Goal: Task Accomplishment & Management: Manage account settings

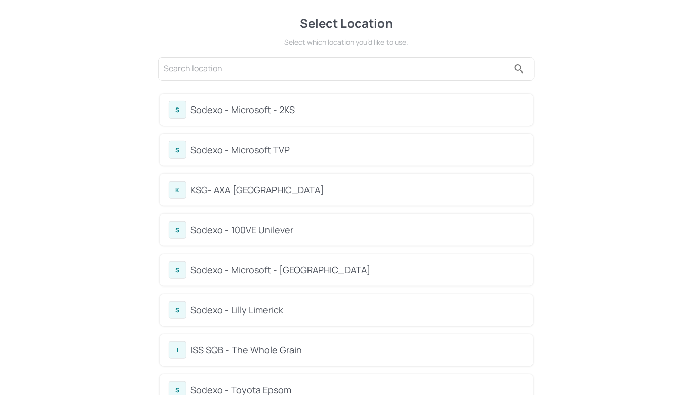
click at [250, 268] on div "Sodexo - Microsoft - [GEOGRAPHIC_DATA]" at bounding box center [357, 270] width 334 height 14
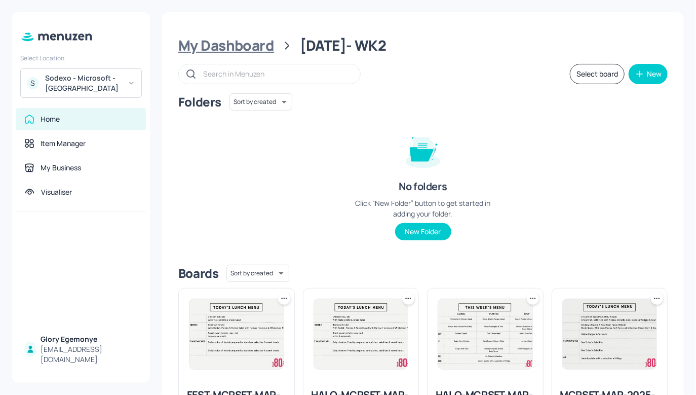
click at [267, 46] on div "My Dashboard" at bounding box center [226, 45] width 96 height 18
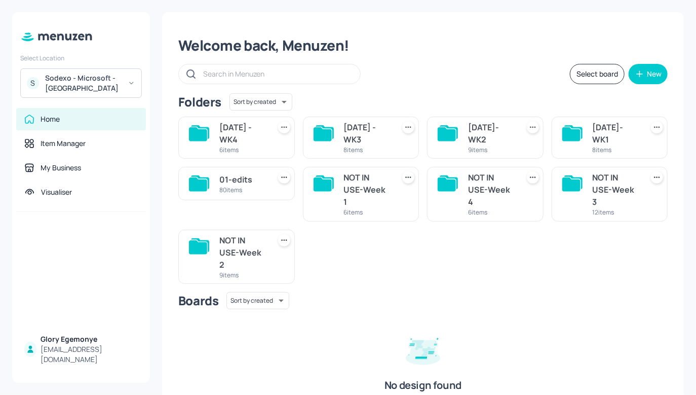
click at [572, 129] on icon at bounding box center [571, 134] width 18 height 14
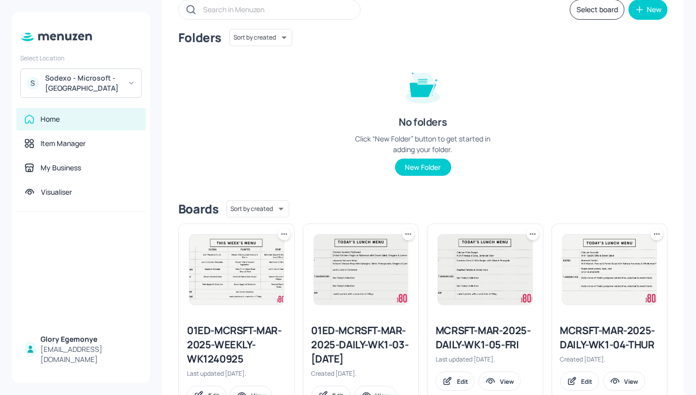
scroll to position [26, 0]
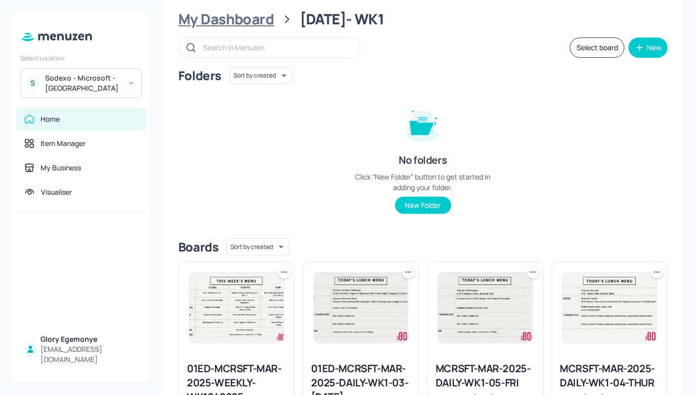
click at [262, 16] on div "My Dashboard" at bounding box center [226, 19] width 96 height 18
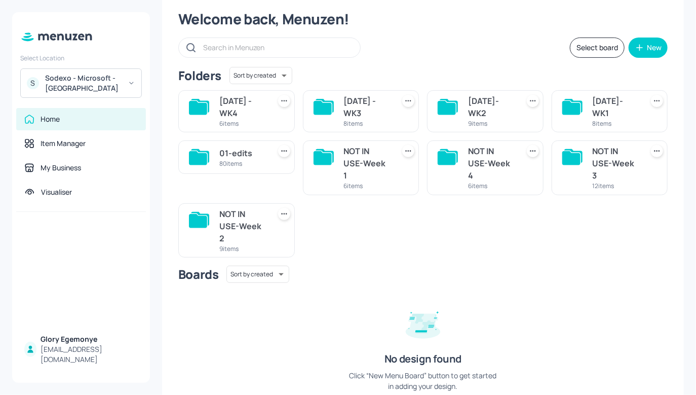
click at [336, 102] on div "MARCH 2025 - WK3 8 items" at bounding box center [361, 111] width 117 height 42
click at [332, 102] on icon at bounding box center [325, 106] width 18 height 14
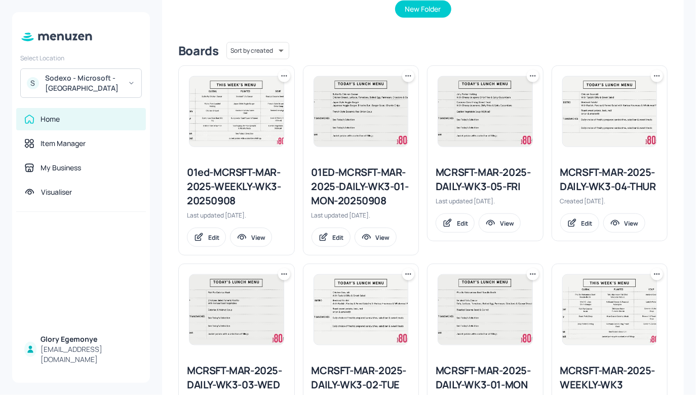
scroll to position [291, 0]
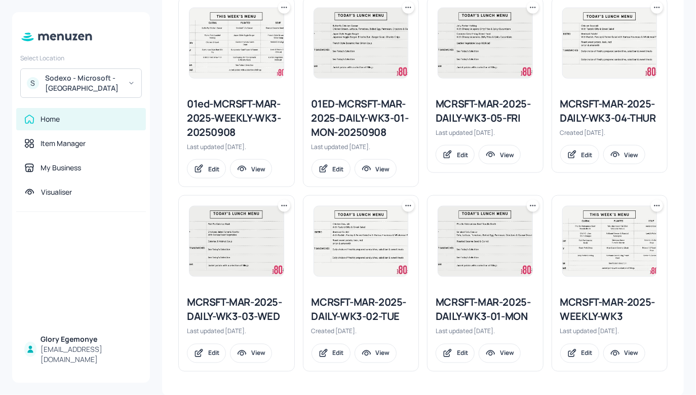
click at [240, 305] on div "MCRSFT-MAR-2025-DAILY-WK3-03-WED" at bounding box center [236, 309] width 99 height 28
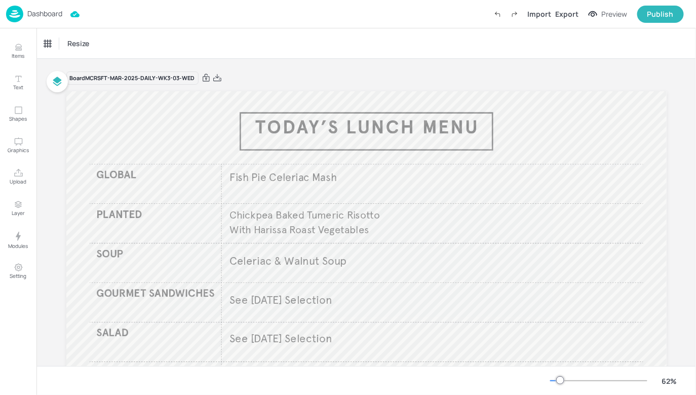
click at [57, 10] on p "Dashboard" at bounding box center [44, 13] width 35 height 7
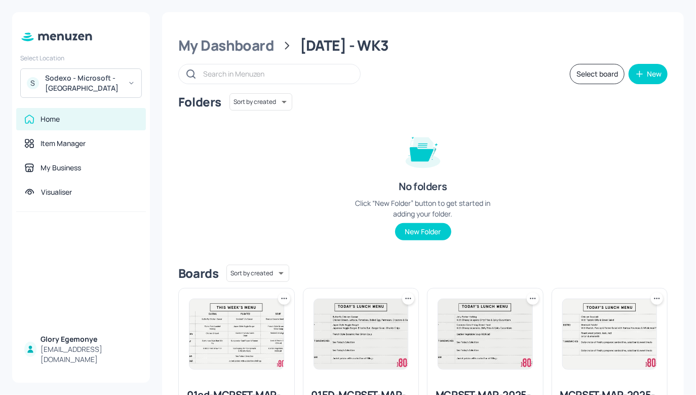
scroll to position [291, 0]
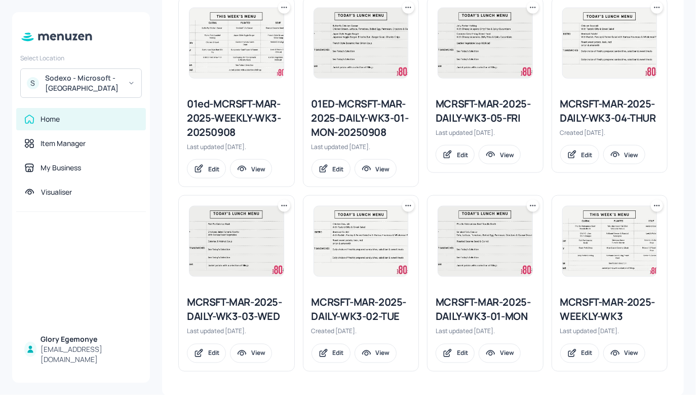
click at [602, 312] on div "MCRSFT-MAR-2025-WEEKLY-WK3" at bounding box center [609, 309] width 99 height 28
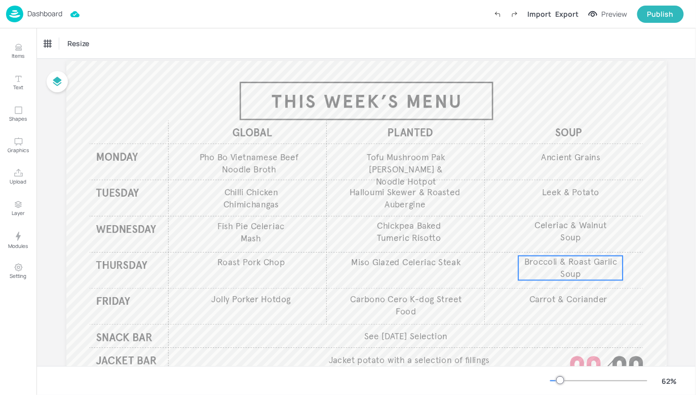
scroll to position [31, 0]
click at [48, 16] on p "Dashboard" at bounding box center [44, 13] width 35 height 7
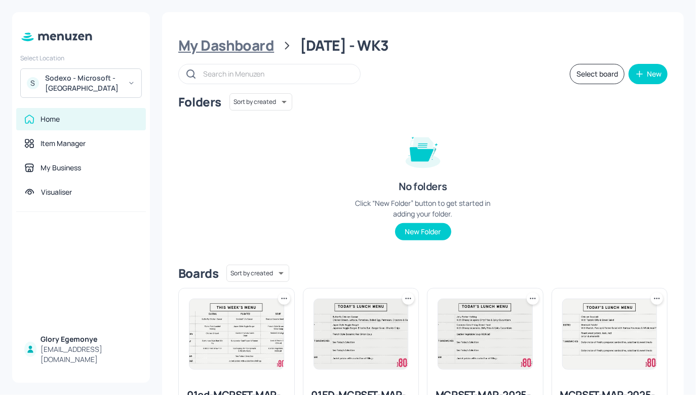
click at [233, 45] on div "My Dashboard" at bounding box center [226, 45] width 96 height 18
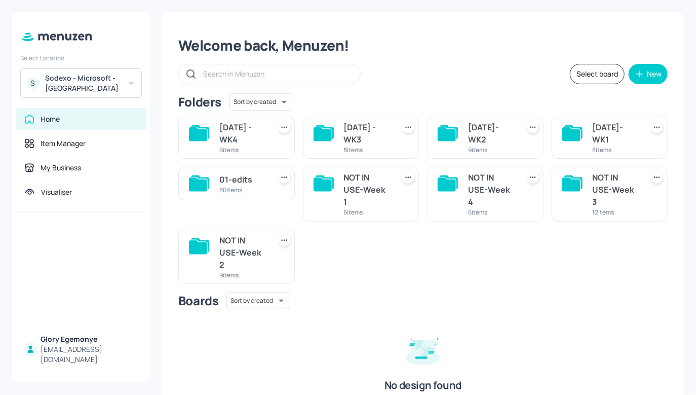
click at [562, 130] on icon at bounding box center [571, 134] width 18 height 14
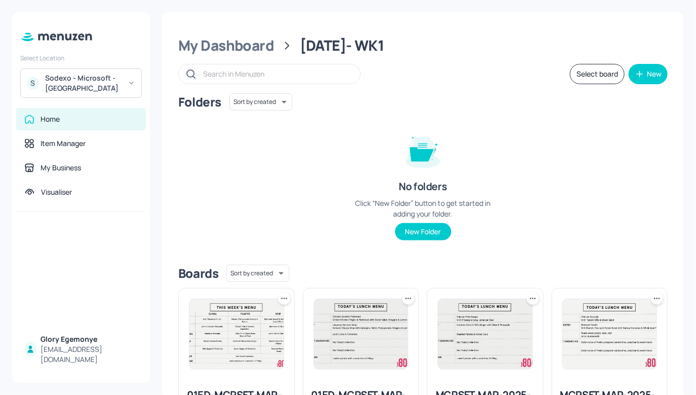
scroll to position [291, 0]
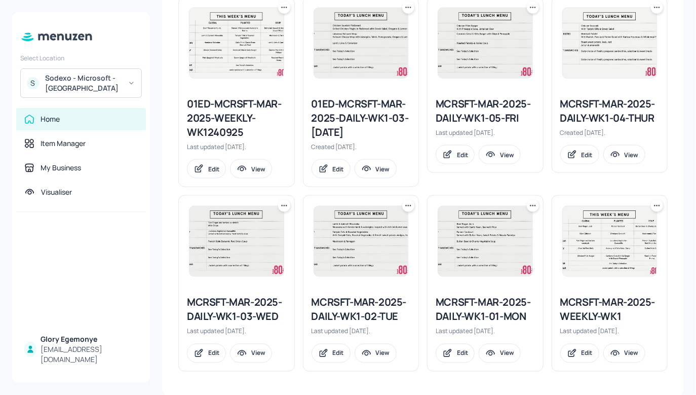
click at [585, 305] on div "MCRSFT-MAR-2025-WEEKLY-WK1" at bounding box center [609, 309] width 99 height 28
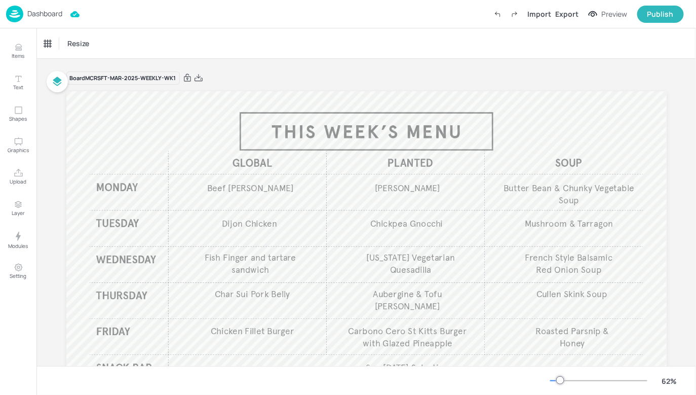
click at [55, 16] on p "Dashboard" at bounding box center [44, 13] width 35 height 7
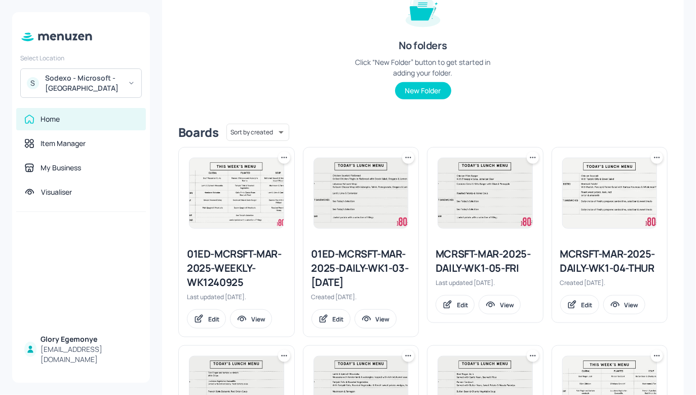
scroll to position [291, 0]
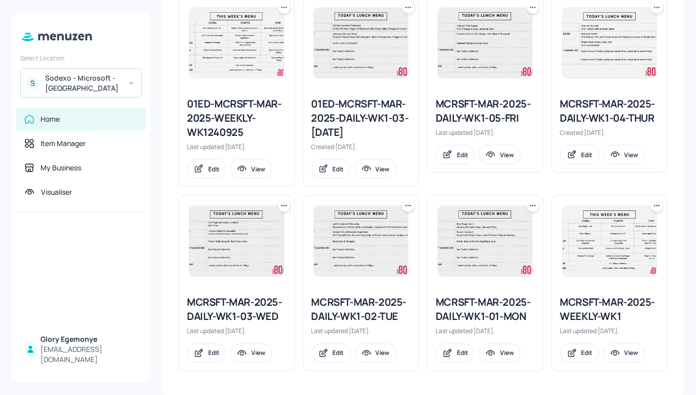
click at [652, 203] on icon at bounding box center [657, 206] width 10 height 10
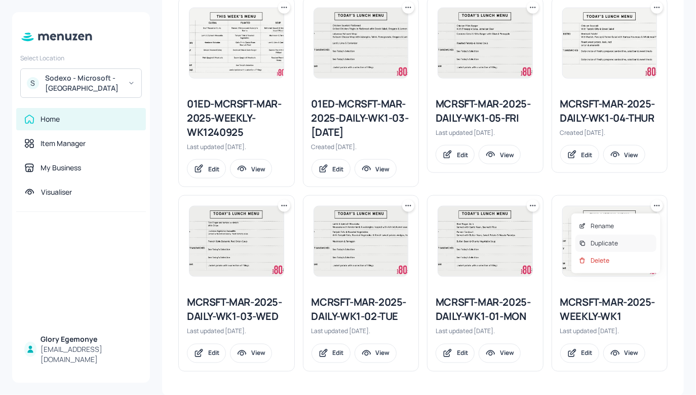
click at [614, 239] on p "Duplicate" at bounding box center [604, 243] width 27 height 9
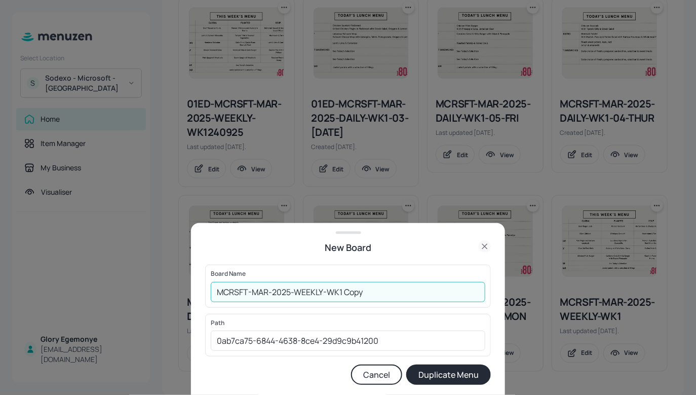
click at [424, 295] on input "MCRSFT-MAR-2025-WEEKLY-WK1 Copy" at bounding box center [348, 292] width 275 height 20
click at [371, 291] on input "MCRSFT-MAR-2025-WEEKLY-WK1-HALO-81025" at bounding box center [348, 292] width 275 height 20
type input "MCRSFT-MAR-2025-WEEKLY-WK1-HALO-081025"
click at [444, 373] on button "Duplicate Menu" at bounding box center [448, 374] width 85 height 20
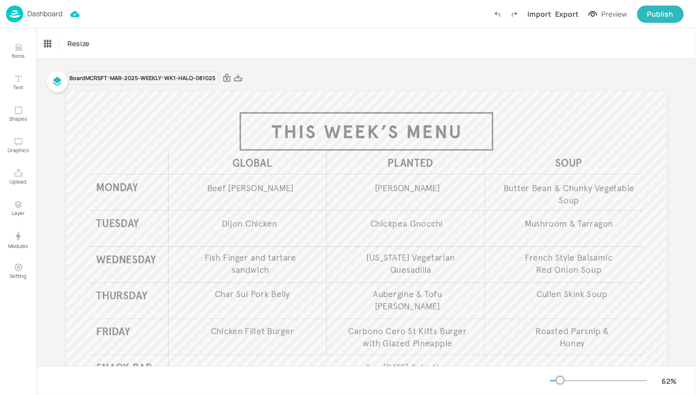
click at [56, 11] on p "Dashboard" at bounding box center [44, 13] width 35 height 7
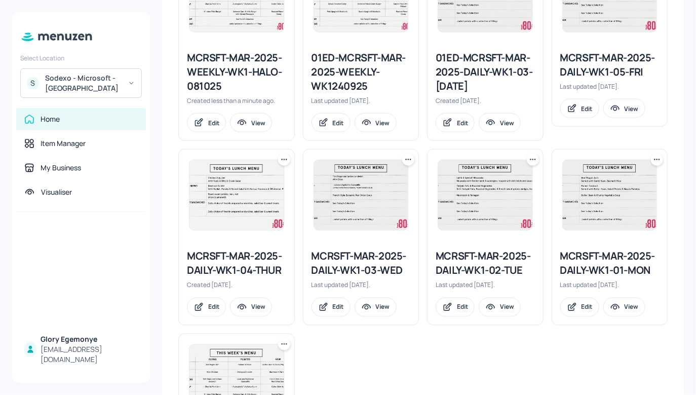
scroll to position [239, 0]
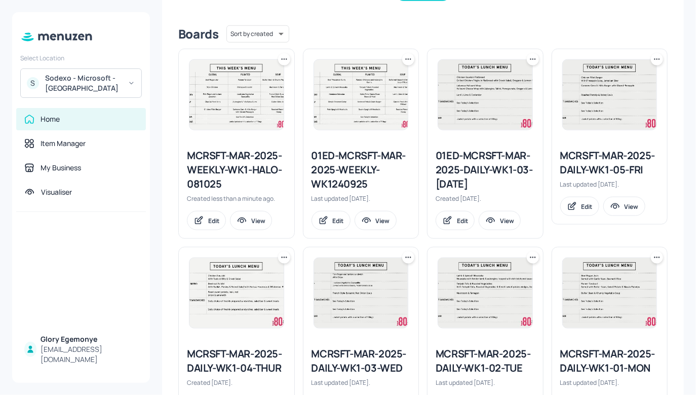
click at [225, 162] on div "MCRSFT-MAR-2025-WEEKLY-WK1-HALO-081025" at bounding box center [236, 169] width 99 height 43
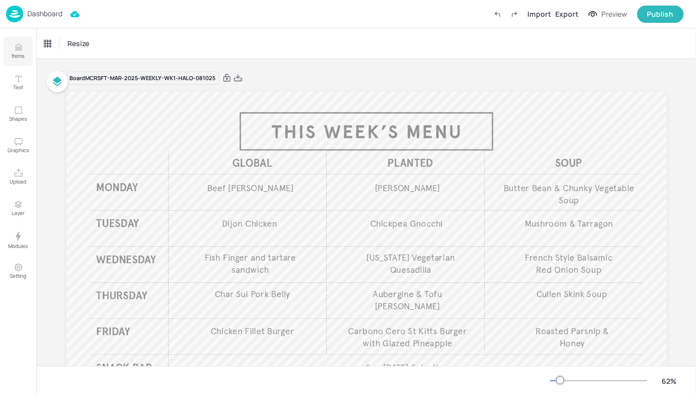
click at [23, 47] on icon "Items" at bounding box center [19, 48] width 10 height 10
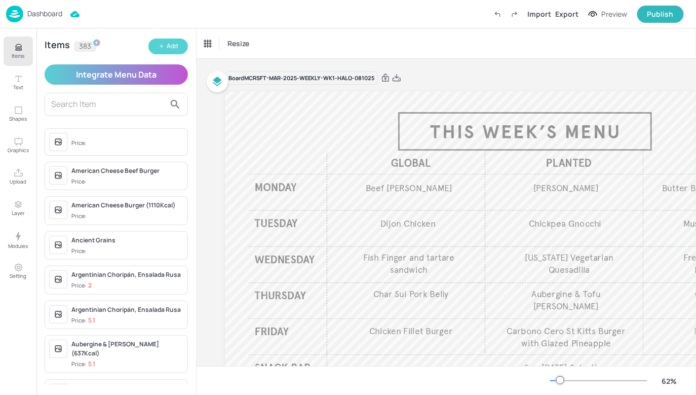
click at [172, 40] on button "Add" at bounding box center [168, 46] width 40 height 16
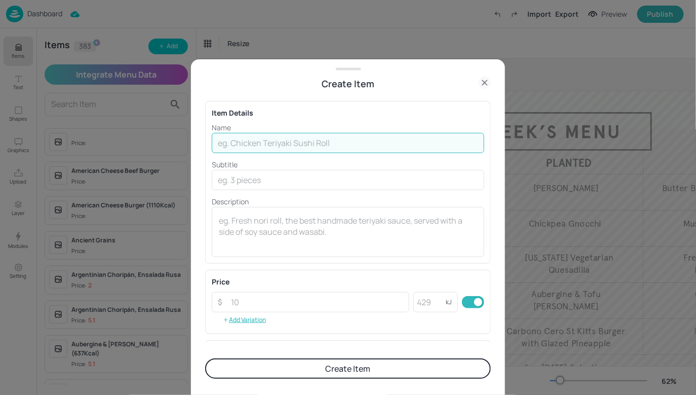
click at [269, 136] on input "text" at bounding box center [348, 143] width 273 height 20
click at [434, 139] on input "text" at bounding box center [348, 143] width 273 height 20
paste input "[GEOGRAPHIC_DATA] Guandules con Coco & Tostones"
type input "[GEOGRAPHIC_DATA] Guandules con Coco & Tostones"
click at [391, 177] on input "text" at bounding box center [348, 180] width 273 height 20
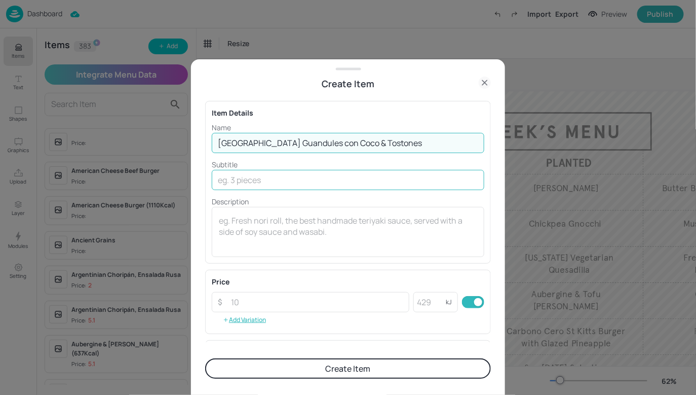
click at [391, 177] on input "text" at bounding box center [348, 180] width 273 height 20
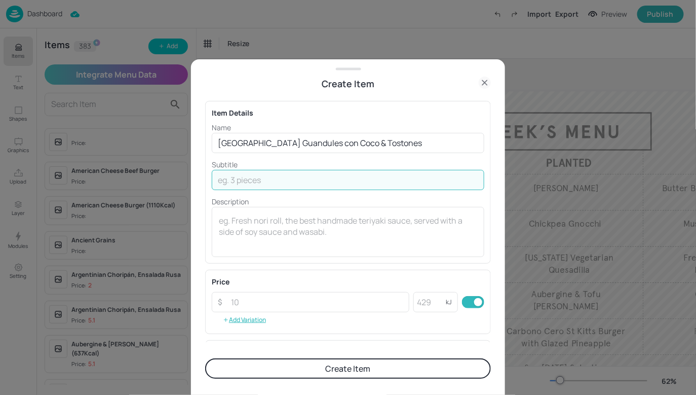
click at [391, 177] on input "text" at bounding box center [348, 180] width 273 height 20
paste input "A creamy, rich, Chickpea & Black Bean stew served over steaming white rice with…"
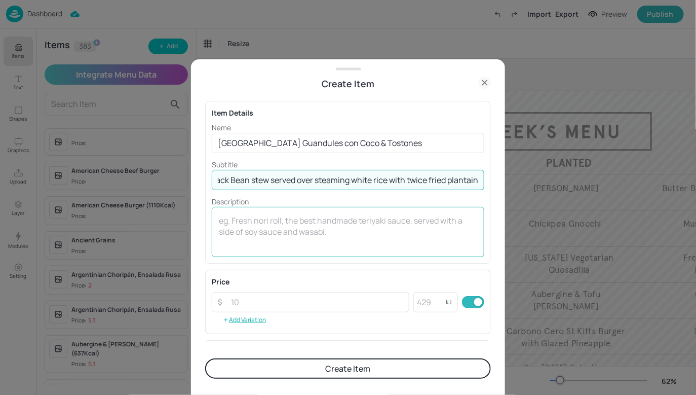
scroll to position [30, 0]
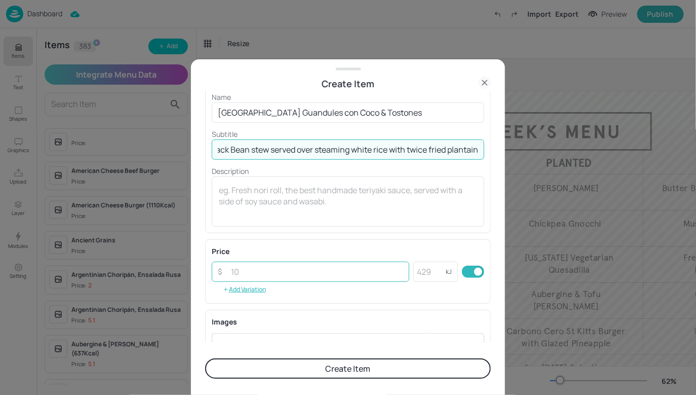
type input "A creamy, rich, Chickpea & Black Bean stew served over steaming white rice with…"
click at [357, 274] on input "number" at bounding box center [317, 271] width 184 height 20
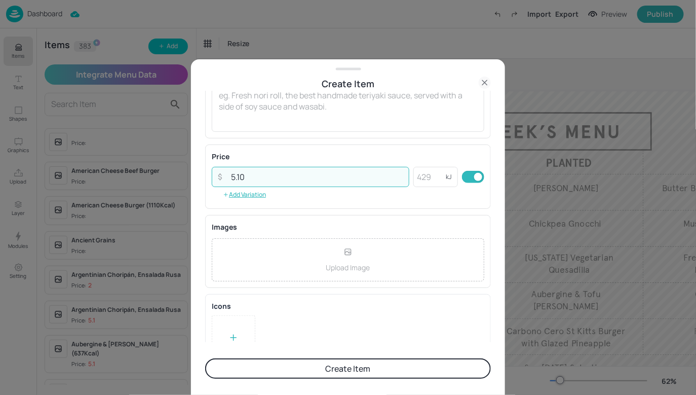
scroll to position [149, 0]
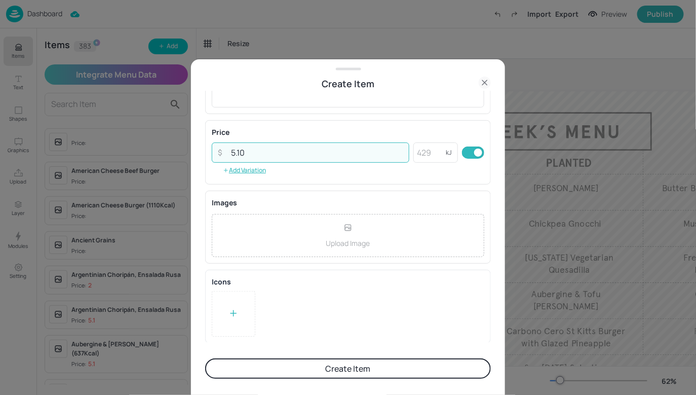
type input "5.10"
click at [267, 363] on button "Create Item" at bounding box center [348, 368] width 286 height 20
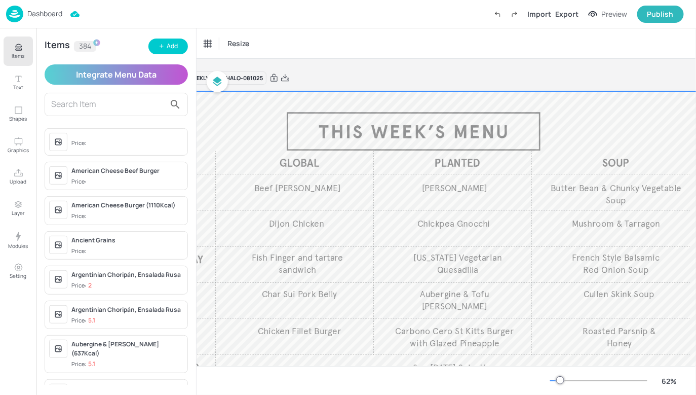
scroll to position [0, 0]
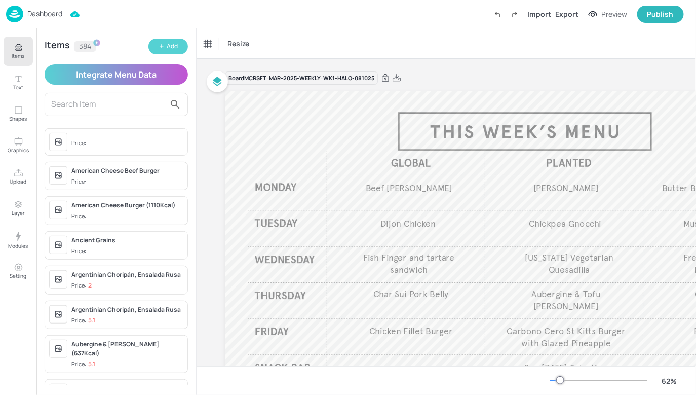
click at [181, 51] on button "Add" at bounding box center [168, 46] width 40 height 16
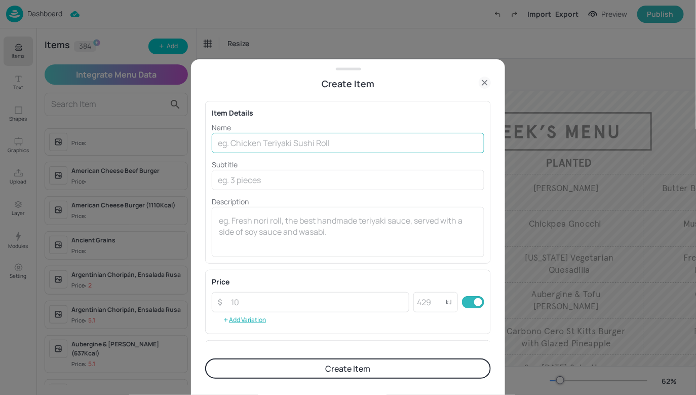
click at [258, 142] on input "text" at bounding box center [348, 143] width 273 height 20
click at [410, 143] on input "text" at bounding box center [348, 143] width 273 height 20
paste input "Picadillo"
type input "Picadillo"
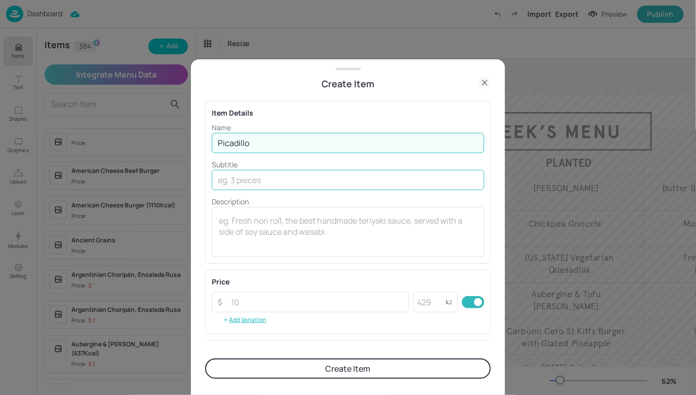
click at [313, 179] on input "text" at bounding box center [348, 180] width 273 height 20
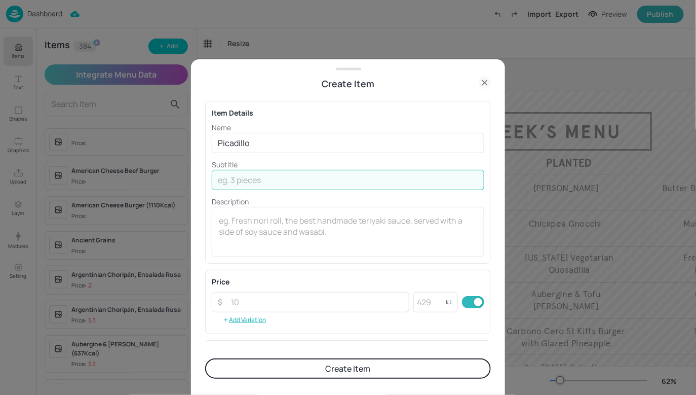
paste input "Mince Beef Hash with olives and raisins, served in a Flour Tortilla with Tomato…"
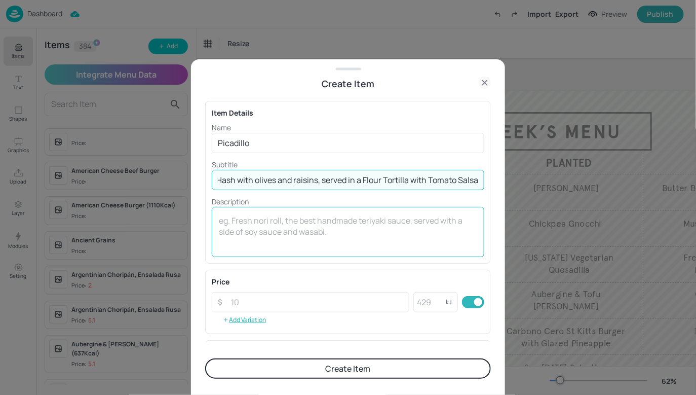
scroll to position [40, 0]
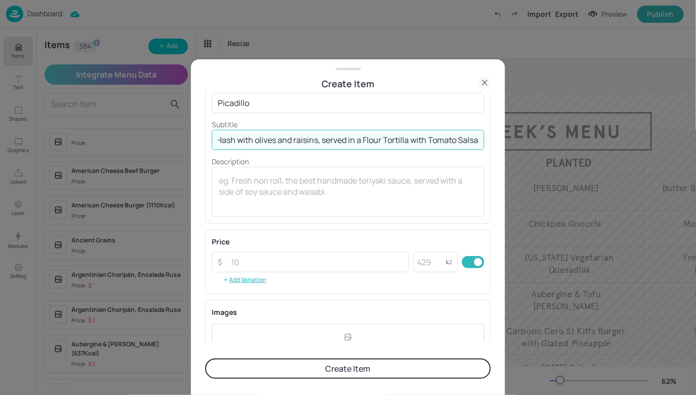
click at [289, 140] on input "Mince Beef Hash with olives and raisins, served in a Flour Tortilla with Tomato…" at bounding box center [348, 140] width 273 height 20
click at [372, 138] on input "Mince Beef Hash with olives & raisins, served in a Flour Tortilla with Tomato S…" at bounding box center [348, 140] width 273 height 20
click at [391, 139] on input "Mince Beef Hash with olives & raisins, served in a flour Tortilla with Tomato S…" at bounding box center [348, 140] width 273 height 20
click at [434, 142] on input "Mince Beef Hash with olives & raisins, served in a flour tortilla with Tomato S…" at bounding box center [348, 140] width 273 height 20
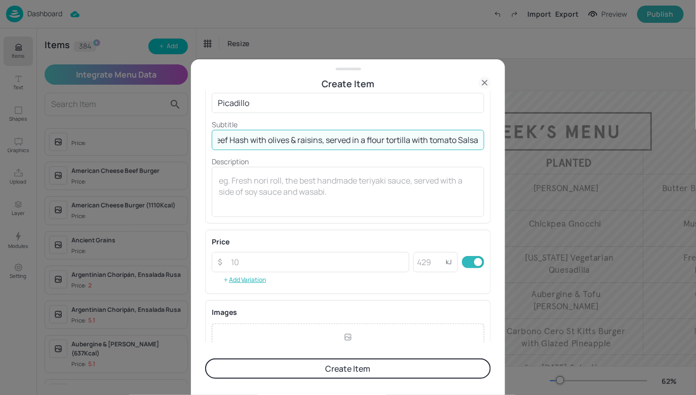
click at [462, 142] on input "Mince Beef Hash with olives & raisins, served in a flour tortilla with tomato S…" at bounding box center [348, 140] width 273 height 20
drag, startPoint x: 460, startPoint y: 136, endPoint x: 317, endPoint y: 145, distance: 143.6
click at [317, 145] on input "Mince Beef Hash with olives & raisins, served in a flour tortilla with tomato s…" at bounding box center [348, 140] width 273 height 20
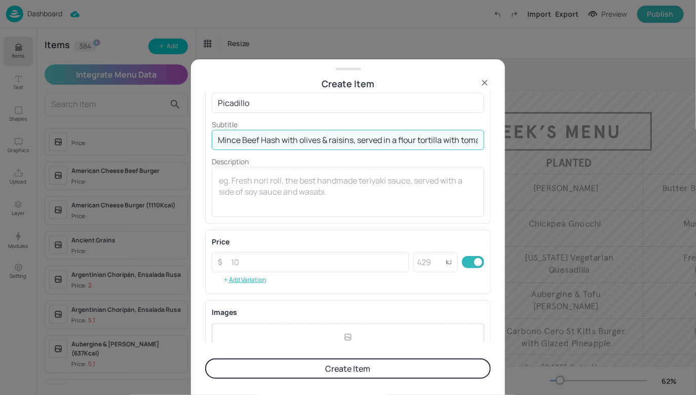
drag, startPoint x: 289, startPoint y: 141, endPoint x: 221, endPoint y: 139, distance: 67.4
click at [210, 142] on div "Item Details Name Picadillo ​ Subtitle Mince Beef Hash with olives & raisins, s…" at bounding box center [348, 142] width 286 height 163
click at [262, 145] on input "Mince Beef Hash with olives & raisins, served in a flour tortilla with tomato s…" at bounding box center [348, 140] width 273 height 20
click at [265, 139] on input "Mince Beef Hash with olives & raisins, served in a flour tortilla with tomato s…" at bounding box center [348, 140] width 273 height 20
click at [246, 142] on input "Mince Beef hash with olives & raisins, served in a flour tortilla with tomato s…" at bounding box center [348, 140] width 273 height 20
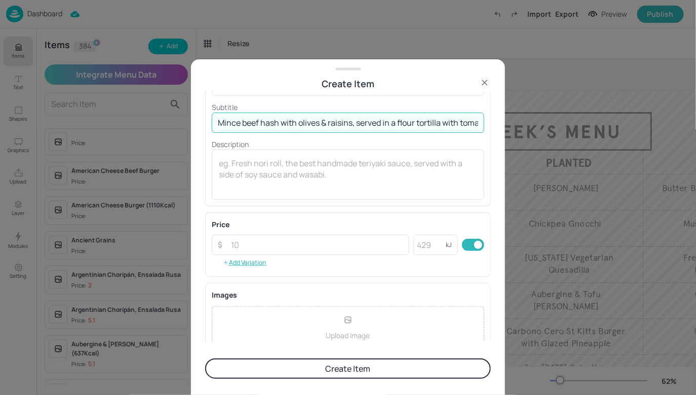
scroll to position [149, 0]
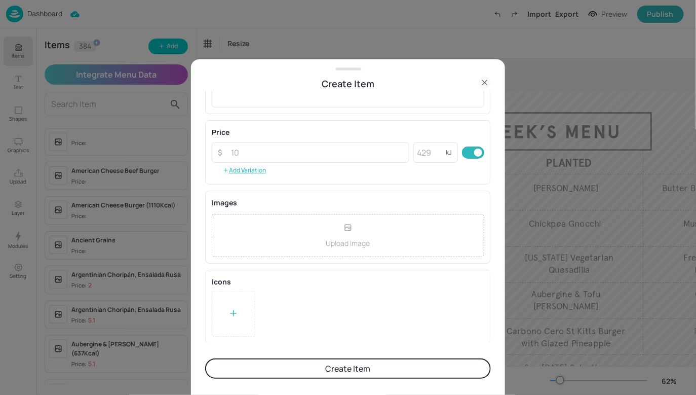
type input "Mince beef hash with olives & raisins, served in a flour tortilla with tomato s…"
click at [233, 297] on div at bounding box center [234, 314] width 44 height 46
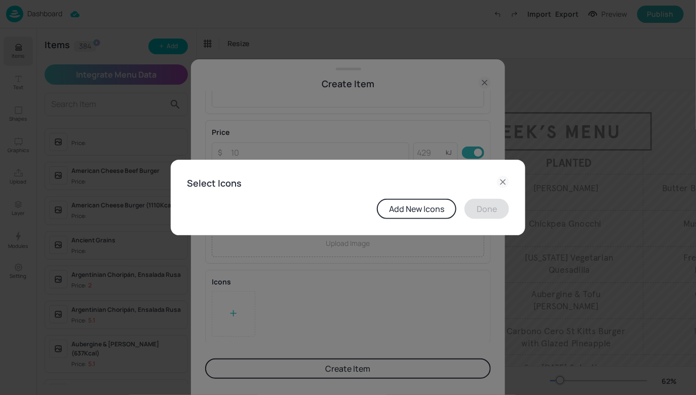
click at [501, 180] on icon at bounding box center [503, 182] width 12 height 12
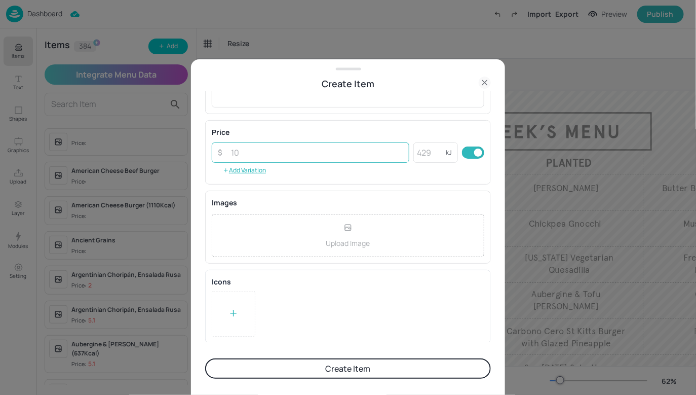
click at [330, 152] on input "number" at bounding box center [317, 152] width 184 height 20
type input "5.10"
click at [322, 365] on button "Create Item" at bounding box center [348, 368] width 286 height 20
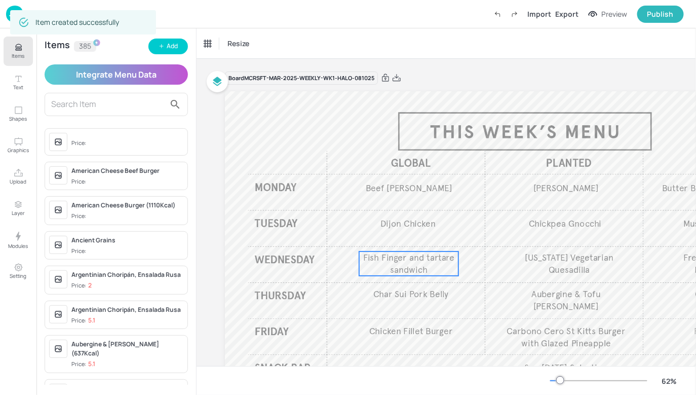
click at [405, 264] on span "Fish Finger and tartare sandwich" at bounding box center [408, 263] width 91 height 23
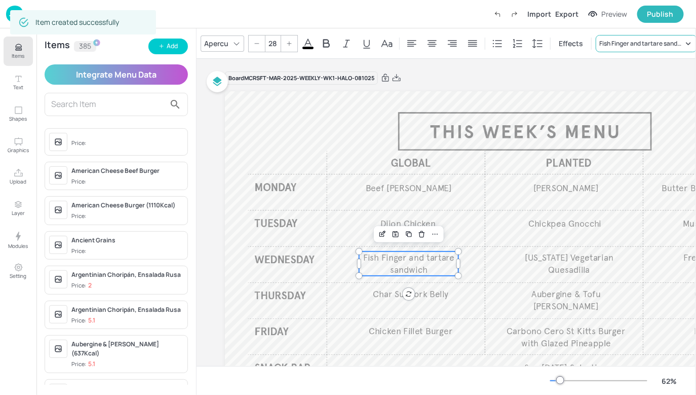
click at [645, 41] on div "Fish Finger and tartare sandwich" at bounding box center [641, 43] width 84 height 9
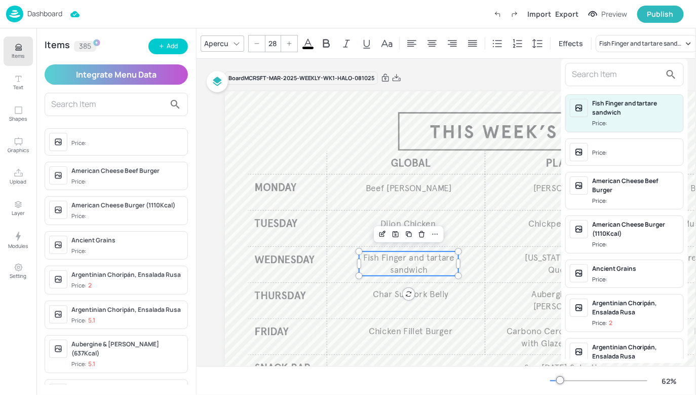
click at [597, 77] on input "text" at bounding box center [616, 74] width 89 height 16
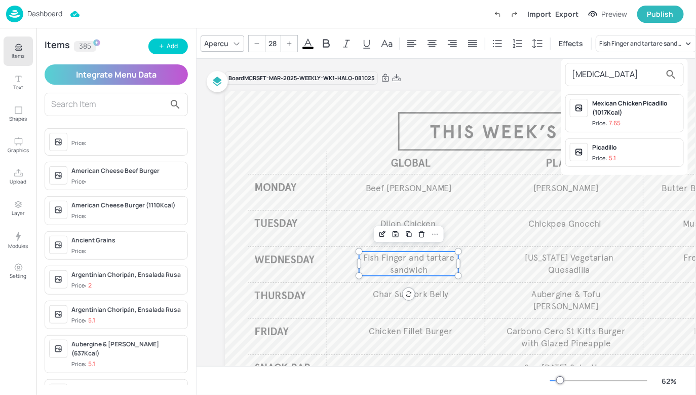
type input "[MEDICAL_DATA]"
click at [596, 147] on div "Picadillo" at bounding box center [635, 147] width 87 height 9
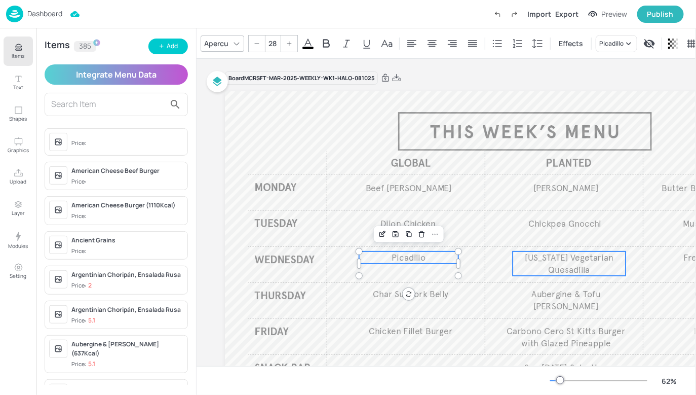
type input "28"
click at [542, 258] on span "[US_STATE] Vegetarian Quesadilla" at bounding box center [569, 263] width 89 height 23
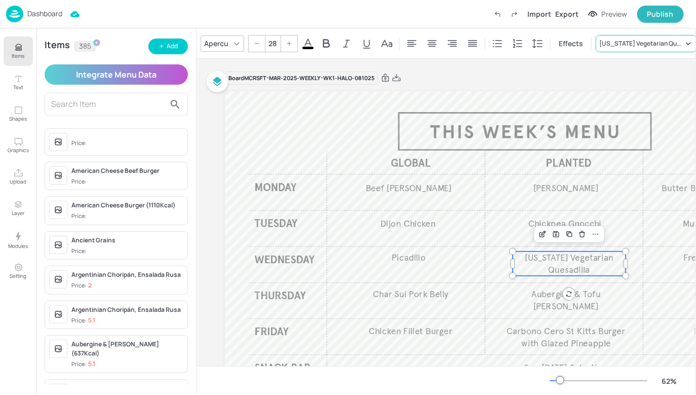
click at [607, 41] on div "[US_STATE] Vegetarian Quesadilla" at bounding box center [641, 43] width 84 height 9
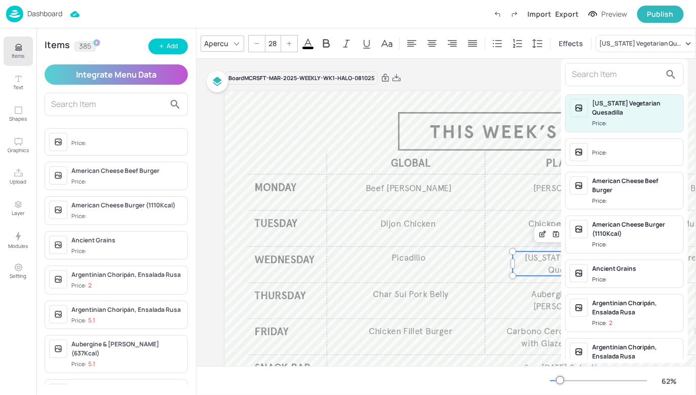
click at [598, 68] on input "text" at bounding box center [616, 74] width 89 height 16
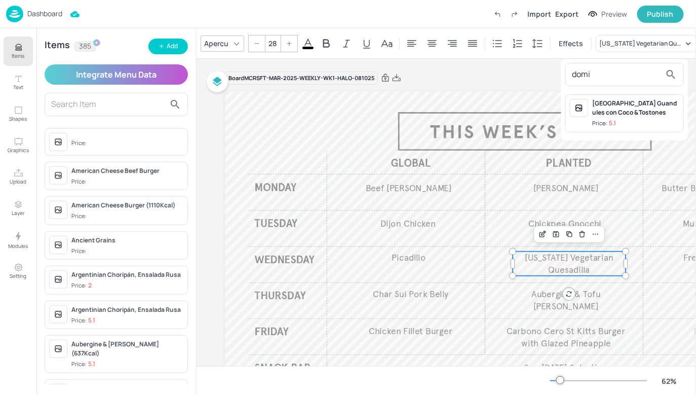
type input "domi"
click at [608, 117] on div "[GEOGRAPHIC_DATA] Guandules con Coco & Tostones" at bounding box center [635, 108] width 87 height 18
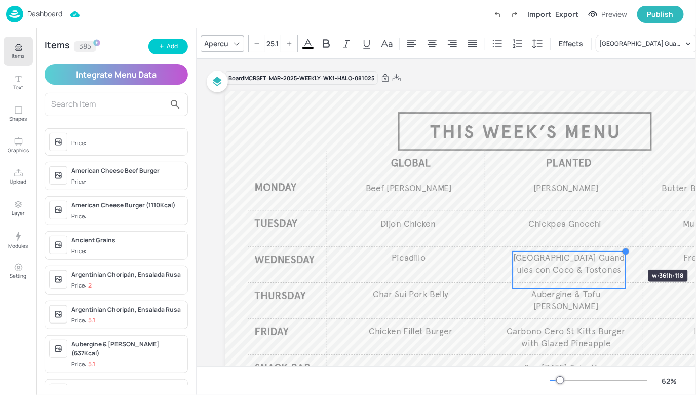
type input "24.5"
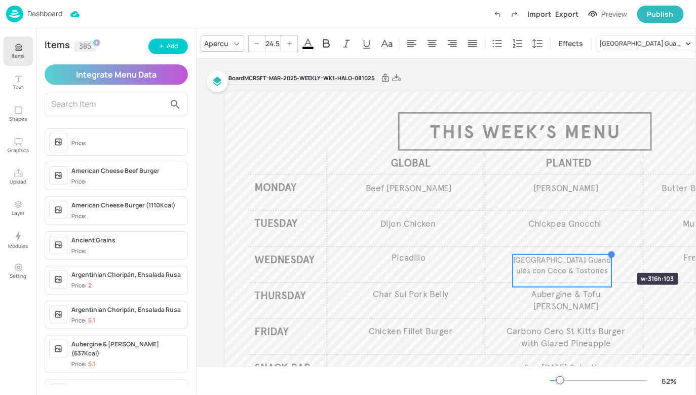
drag, startPoint x: 626, startPoint y: 251, endPoint x: 607, endPoint y: 254, distance: 19.5
click at [607, 254] on div "Butter Bean & Chunky Vegetable Soup Mushroom & Tarragon French Style Balsamic R…" at bounding box center [525, 260] width 600 height 338
click at [590, 266] on span "[GEOGRAPHIC_DATA] Guandules con Coco & Tostones" at bounding box center [566, 262] width 98 height 20
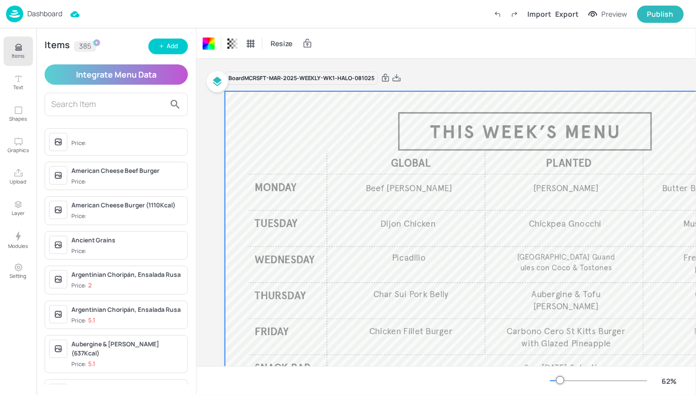
click at [21, 51] on icon "Items" at bounding box center [19, 48] width 10 height 10
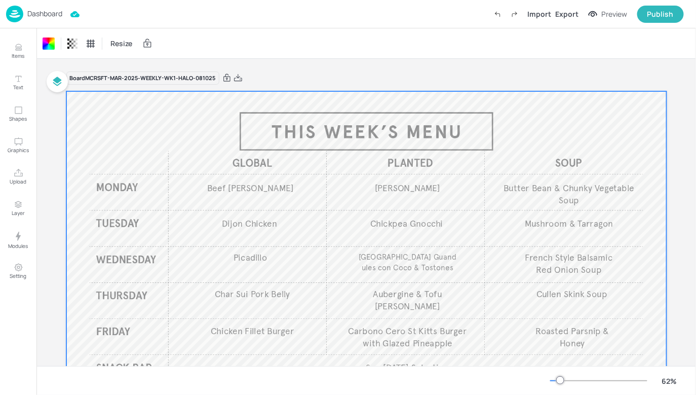
scroll to position [88, 0]
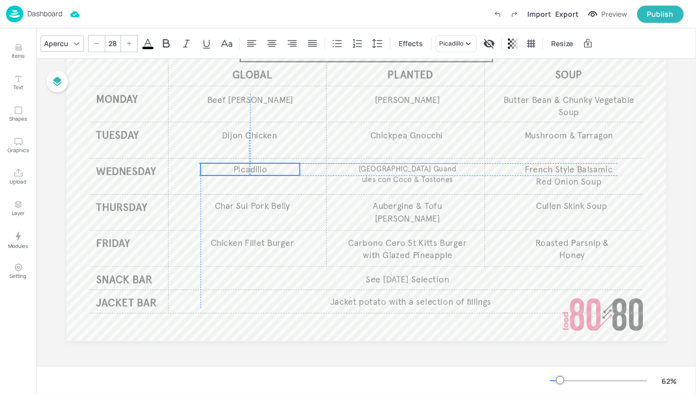
click at [251, 168] on span "Picadillo" at bounding box center [250, 169] width 34 height 11
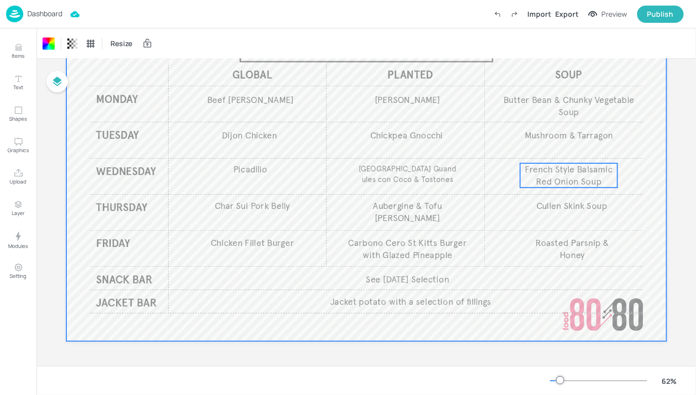
scroll to position [0, 0]
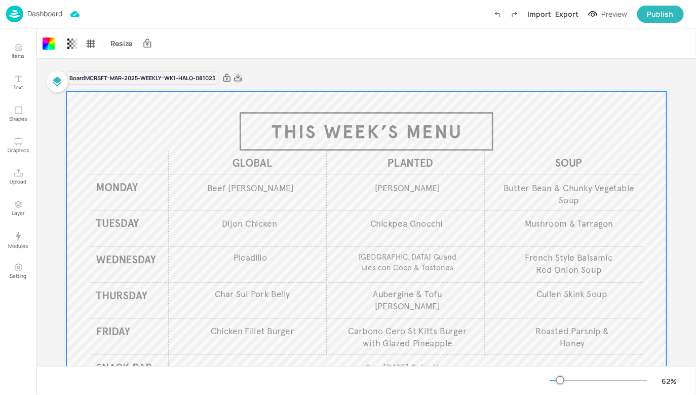
click at [236, 74] on icon at bounding box center [238, 78] width 9 height 10
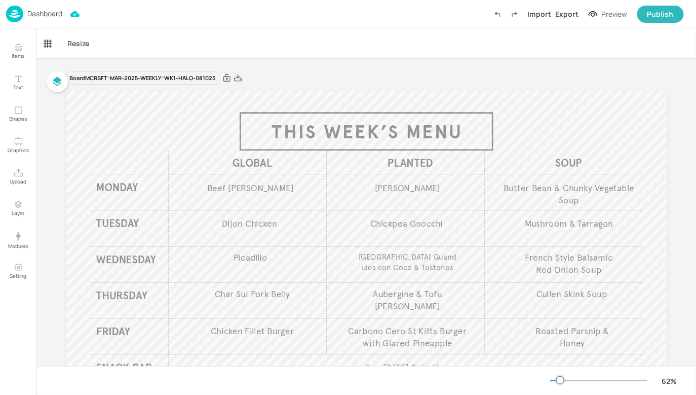
click at [64, 18] on div "Dashboard Import Export Preview Publish" at bounding box center [345, 14] width 678 height 28
click at [55, 17] on p "Dashboard" at bounding box center [44, 13] width 35 height 7
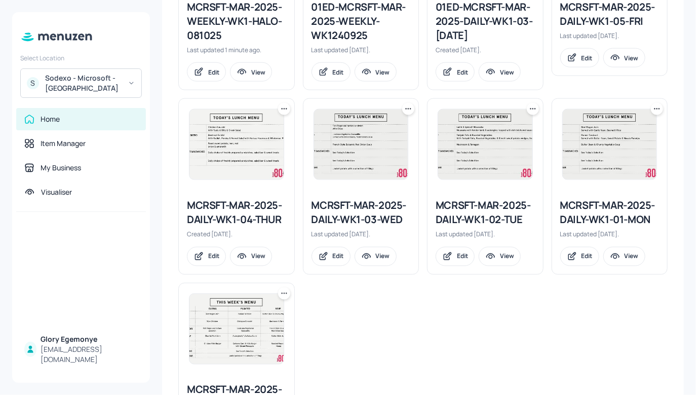
scroll to position [387, 0]
click at [409, 110] on icon at bounding box center [408, 109] width 10 height 10
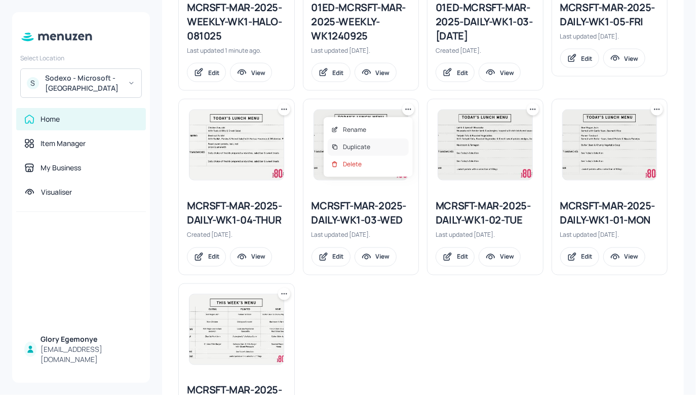
click at [386, 142] on div "Duplicate" at bounding box center [368, 146] width 81 height 17
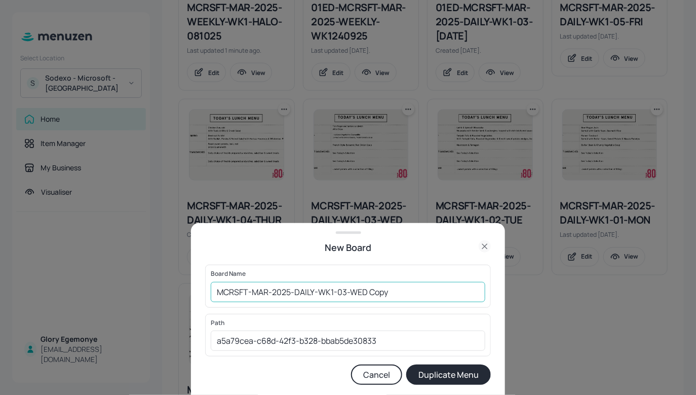
click at [396, 290] on input "MCRSFT-MAR-2025-DAILY-WK1-03-WED Copy" at bounding box center [348, 292] width 275 height 20
type input "MCRSFT-MAR-2025-DAILY-WK1-03-WED-HALO-081025"
click at [437, 374] on button "Duplicate Menu" at bounding box center [448, 374] width 85 height 20
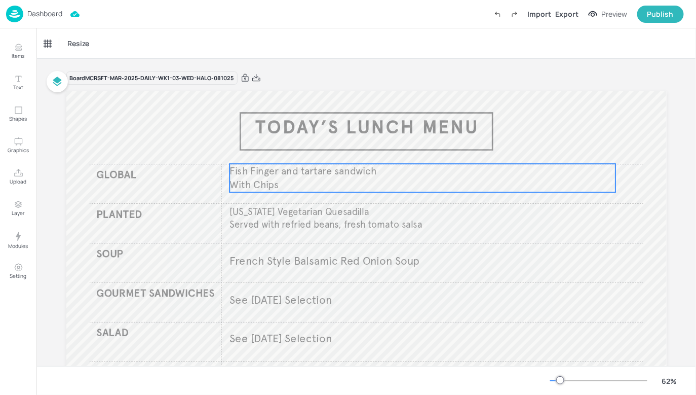
click at [371, 180] on p "With Chips" at bounding box center [422, 185] width 386 height 14
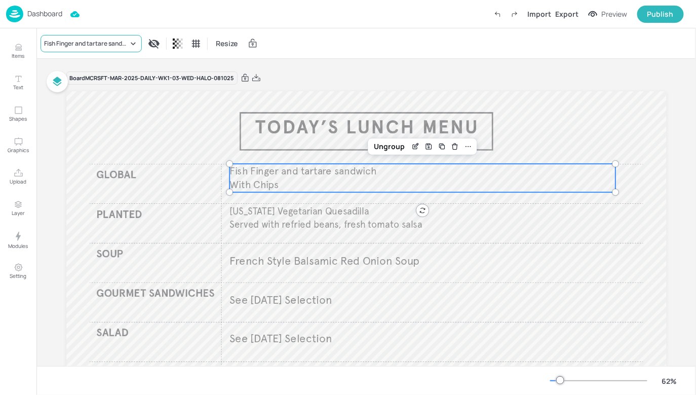
click at [127, 44] on div "Fish Finger and tartare sandwich" at bounding box center [86, 43] width 84 height 9
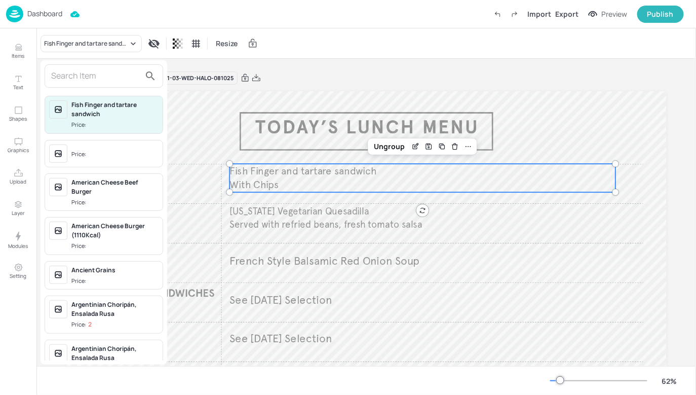
click at [121, 76] on input "text" at bounding box center [95, 76] width 89 height 16
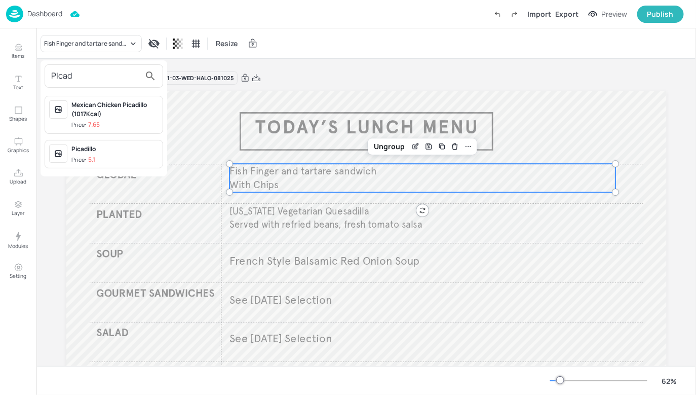
type input "PIcad"
click at [86, 153] on div "Picadillo Price: 5.1" at bounding box center [114, 154] width 87 height 20
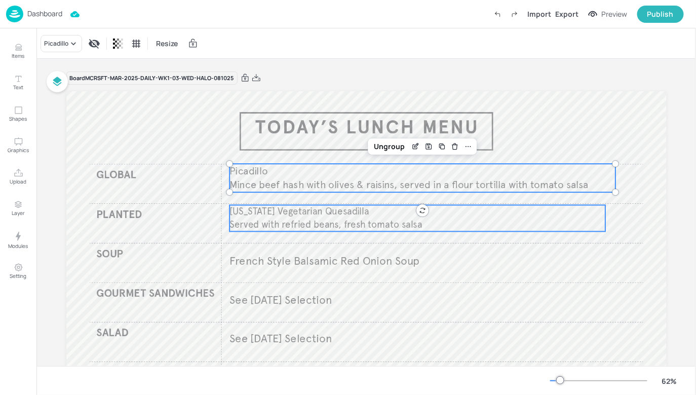
click at [259, 218] on p "Served with refried beans, fresh tomato salsa" at bounding box center [417, 224] width 376 height 13
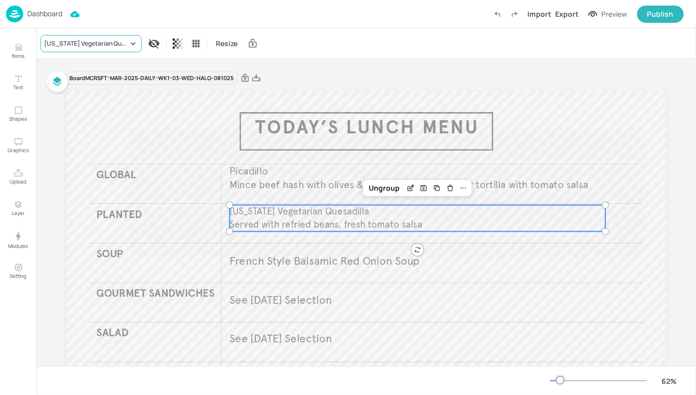
click at [133, 49] on div "[US_STATE] Vegetarian Quesadilla" at bounding box center [91, 43] width 101 height 17
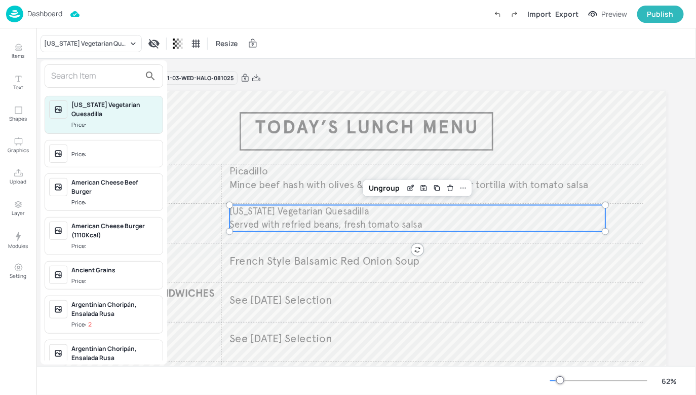
click at [118, 79] on input "text" at bounding box center [95, 76] width 89 height 16
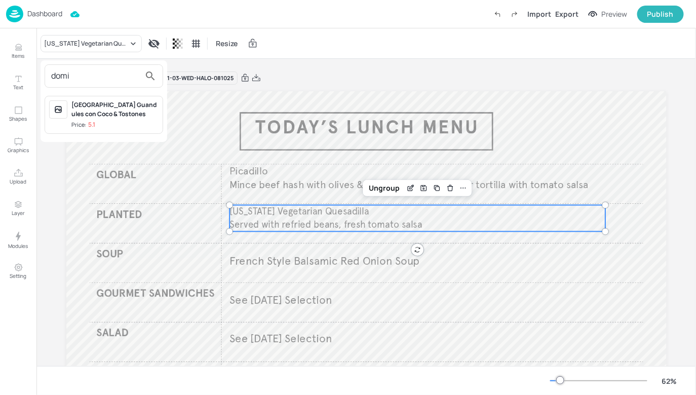
type input "domi"
click at [117, 109] on div "[GEOGRAPHIC_DATA] Guandules con Coco & Tostones" at bounding box center [114, 109] width 87 height 18
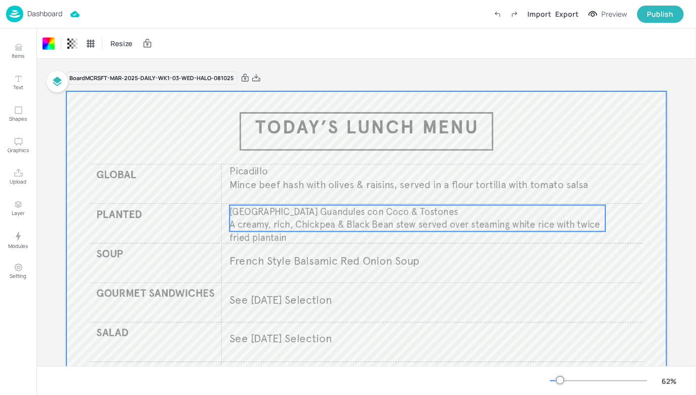
click at [546, 227] on span "A creamy, rich, Chickpea & Black Bean stew served over steaming white rice with…" at bounding box center [414, 231] width 371 height 25
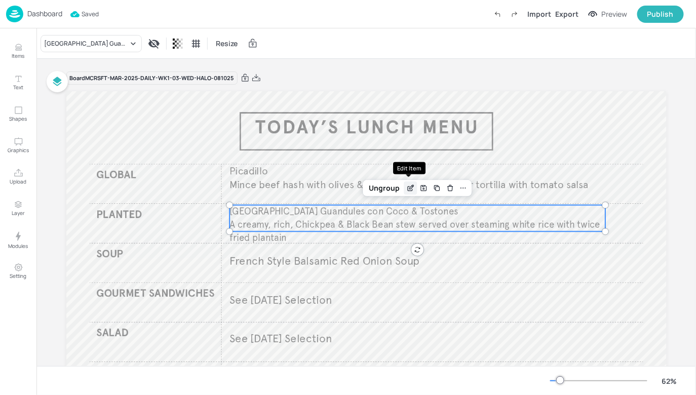
click at [413, 188] on div "Edit Item" at bounding box center [410, 187] width 13 height 13
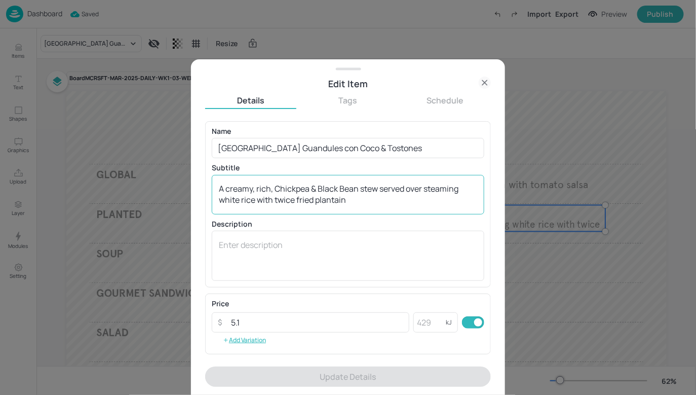
click at [278, 187] on textarea "A creamy, rich, Chickpea & Black Bean stew served over steaming white rice with…" at bounding box center [348, 194] width 258 height 23
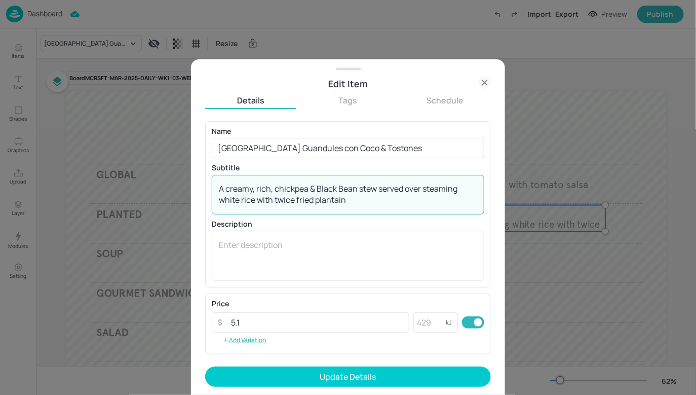
click at [319, 188] on textarea "A creamy, rich, chickpea & Black Bean stew served over steaming white rice with…" at bounding box center [348, 194] width 258 height 23
click at [341, 188] on textarea "A creamy, rich, chickpea & black Bean stew served over steaming white rice with…" at bounding box center [348, 194] width 258 height 23
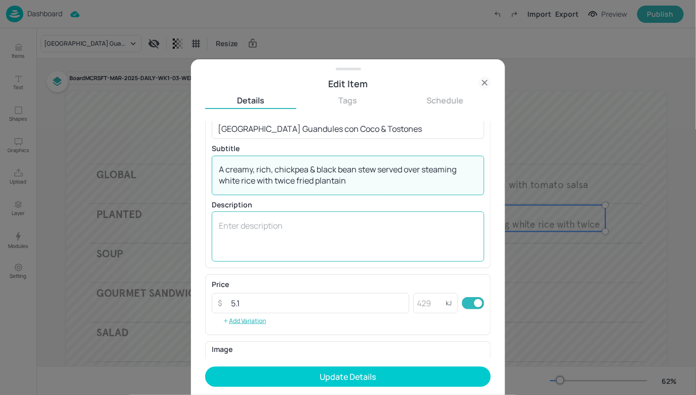
scroll to position [21, 0]
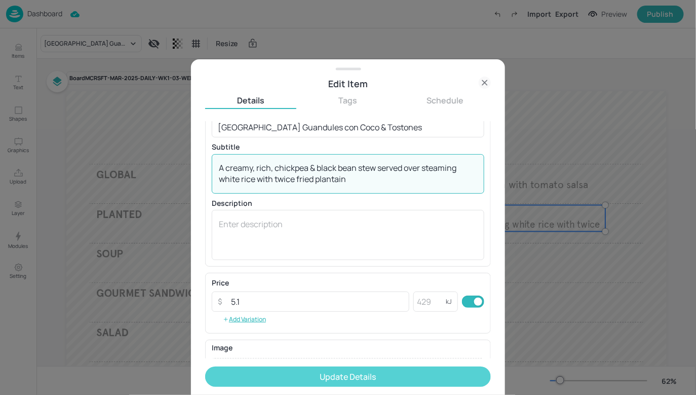
type textarea "A creamy, rich, chickpea & black bean stew served over steaming white rice with…"
click at [374, 380] on button "Update Details" at bounding box center [348, 376] width 286 height 20
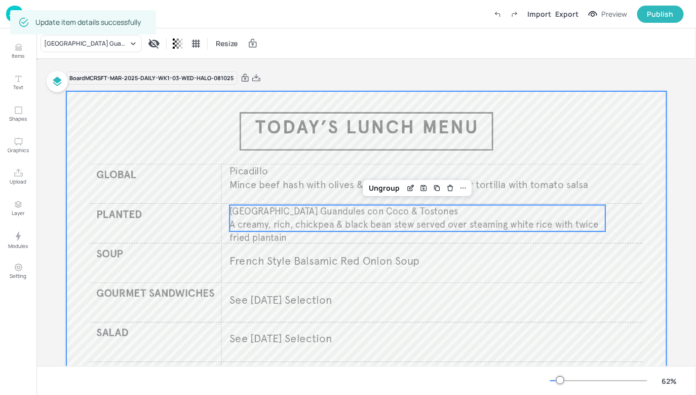
click at [628, 232] on div at bounding box center [366, 260] width 600 height 338
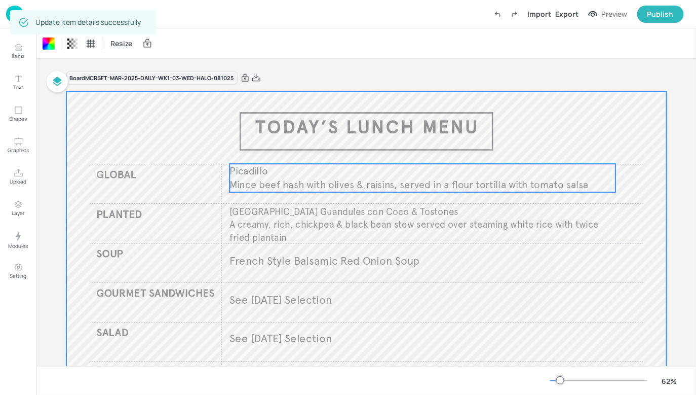
click at [523, 173] on div "Picadillo Mince beef hash with olives & raisins, served in a flour tortilla wit…" at bounding box center [422, 178] width 386 height 28
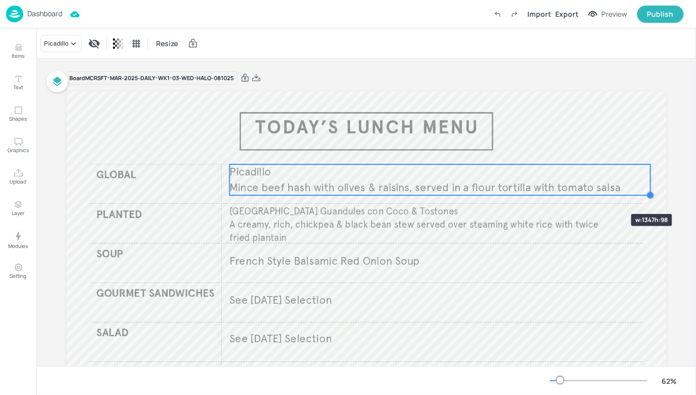
drag, startPoint x: 615, startPoint y: 193, endPoint x: 601, endPoint y: 196, distance: 14.9
click at [601, 196] on div "Picadillo Mince beef hash with olives & raisins, served in a flour tortilla wit…" at bounding box center [366, 260] width 600 height 338
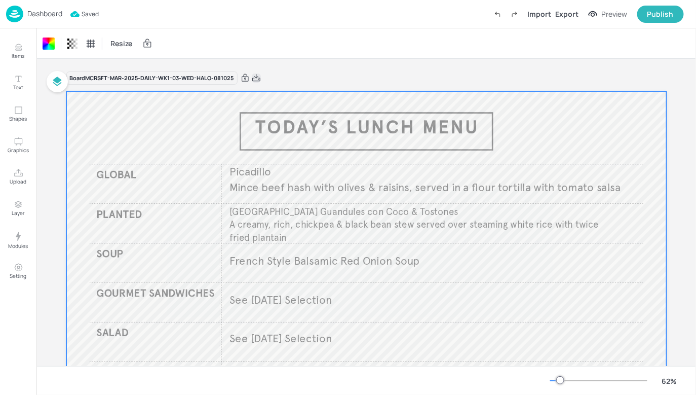
click at [254, 81] on icon at bounding box center [256, 77] width 8 height 7
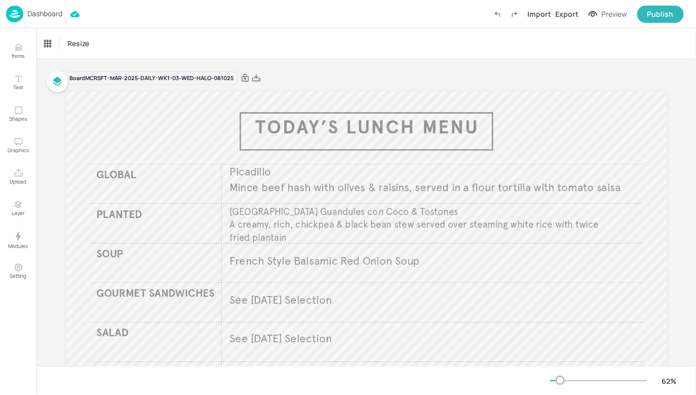
click at [48, 17] on p "Dashboard" at bounding box center [44, 13] width 35 height 7
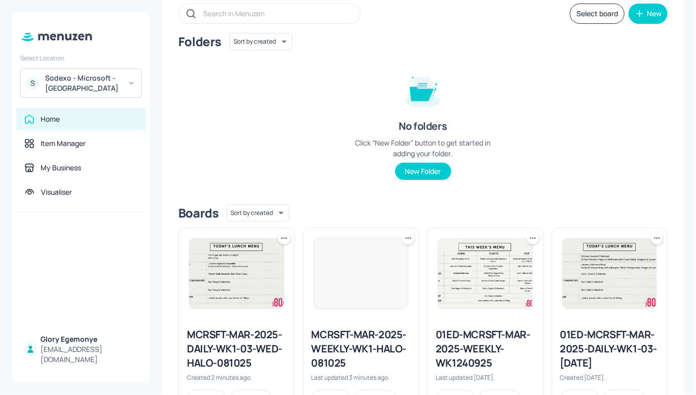
scroll to position [86, 0]
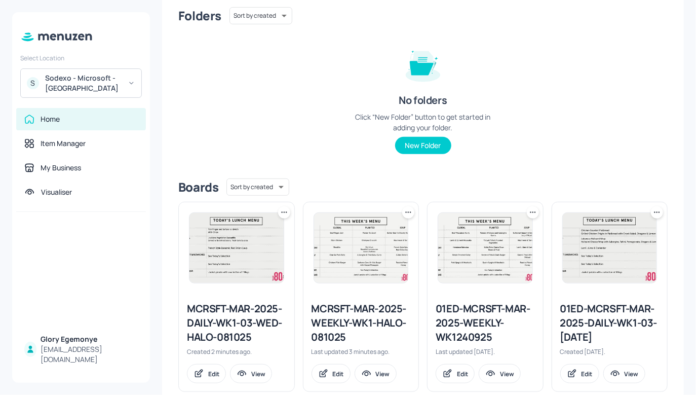
click at [412, 213] on div at bounding box center [408, 212] width 12 height 12
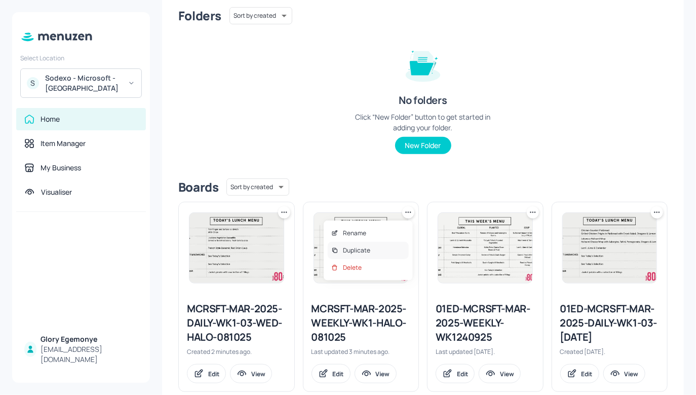
click at [380, 249] on div "Duplicate" at bounding box center [368, 250] width 81 height 17
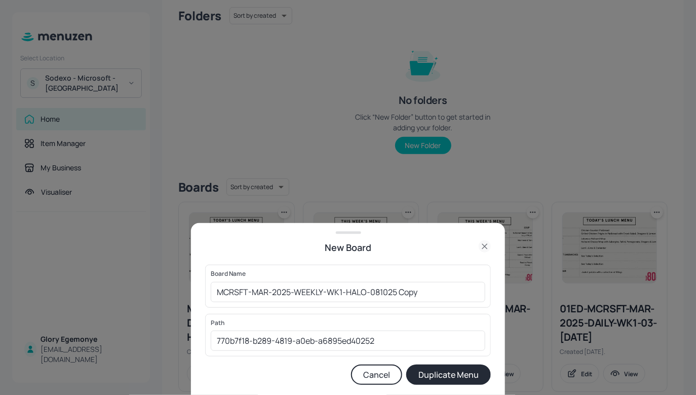
click at [380, 242] on div "Duplicate" at bounding box center [379, 237] width 61 height 10
click at [485, 248] on icon at bounding box center [485, 246] width 12 height 12
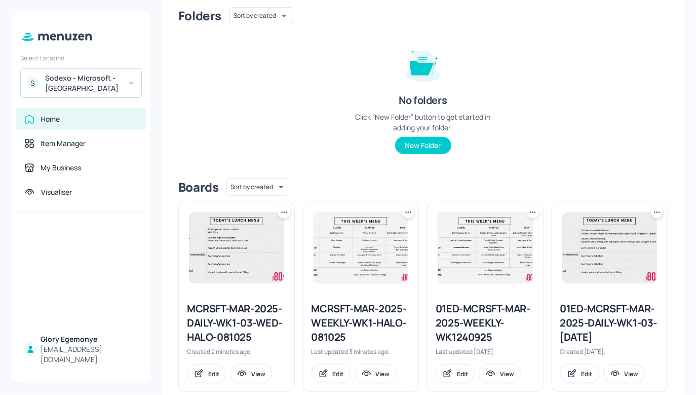
click at [412, 212] on div at bounding box center [408, 212] width 12 height 12
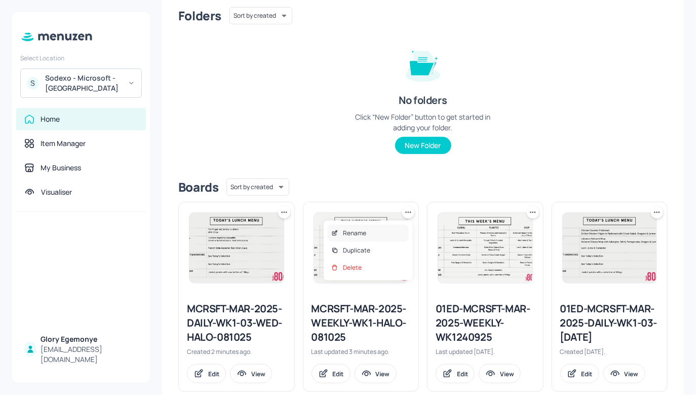
click at [382, 234] on div "Rename" at bounding box center [368, 232] width 81 height 17
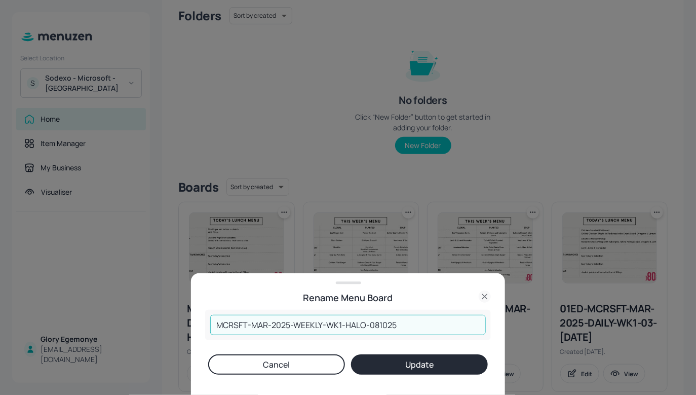
drag, startPoint x: 366, startPoint y: 324, endPoint x: 344, endPoint y: 323, distance: 21.3
click at [344, 323] on input "MCRSFT-MAR-2025-WEEKLY-WK1-HALO-081025" at bounding box center [348, 325] width 276 height 20
type input "MCRSFT-MAR-2025-WEEKLY-WK1-081025"
click at [303, 370] on button "Cancel" at bounding box center [276, 364] width 137 height 20
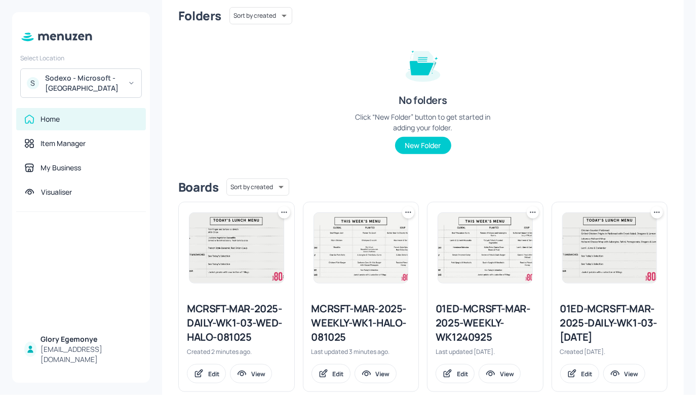
click at [411, 205] on div at bounding box center [360, 247] width 115 height 91
click at [410, 208] on icon at bounding box center [408, 212] width 10 height 10
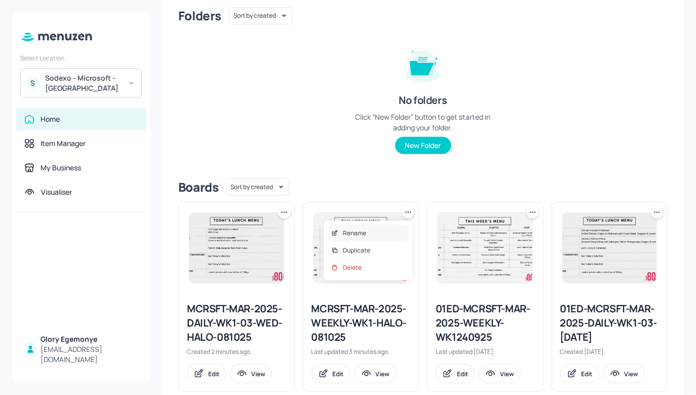
click at [381, 234] on div "Rename" at bounding box center [368, 232] width 81 height 17
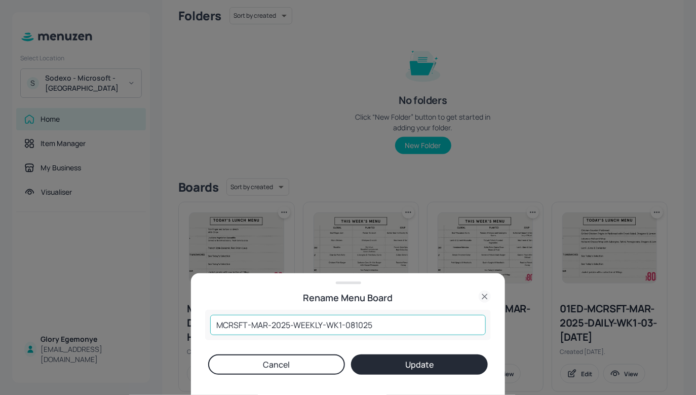
click at [215, 328] on input "MCRSFT-MAR-2025-WEEKLY-WK1-081025" at bounding box center [348, 325] width 276 height 20
paste input "HALO"
type input "HALO-MCRSFT-MAR-2025-WEEKLY-WK1-081025"
click at [386, 361] on button "Update" at bounding box center [419, 364] width 137 height 20
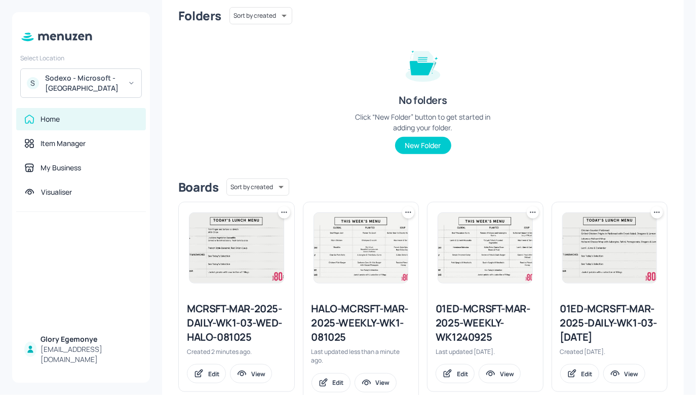
click at [286, 210] on icon at bounding box center [284, 212] width 10 height 10
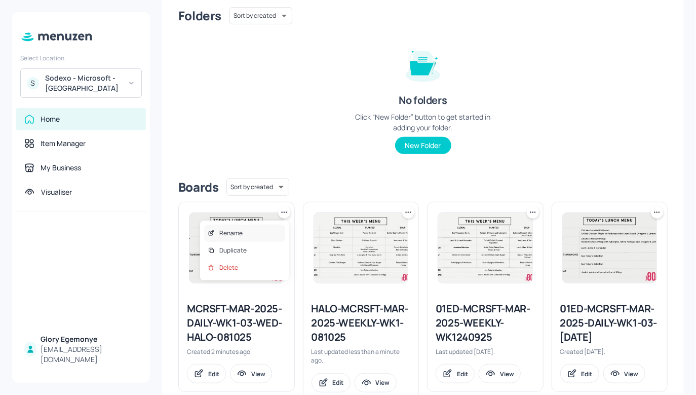
click at [263, 236] on div "Rename" at bounding box center [244, 232] width 81 height 17
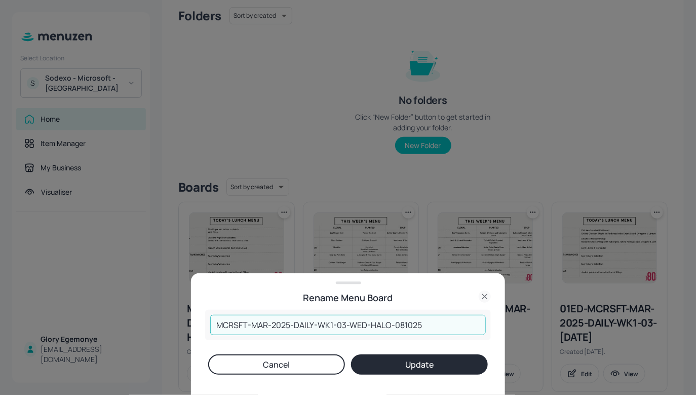
click at [390, 322] on input "MCRSFT-MAR-2025-DAILY-WK1-03-WED-HALO-081025" at bounding box center [348, 325] width 276 height 20
click at [214, 322] on input "MCRSFT-MAR-2025-DAILY-WK1-03-WED-081025" at bounding box center [348, 325] width 276 height 20
paste input "HALO"
type input "HALO-MCRSFT-MAR-2025-DAILY-WK1-03-WED-081025"
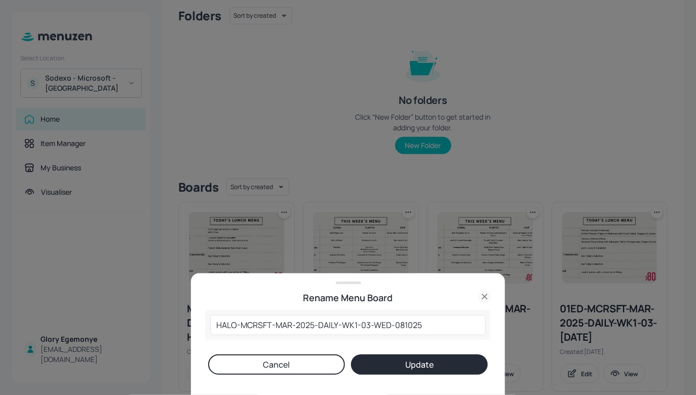
click at [402, 359] on button "Update" at bounding box center [419, 364] width 137 height 20
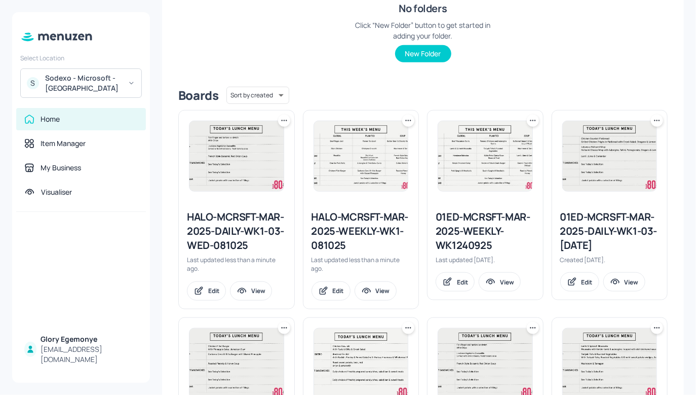
scroll to position [185, 0]
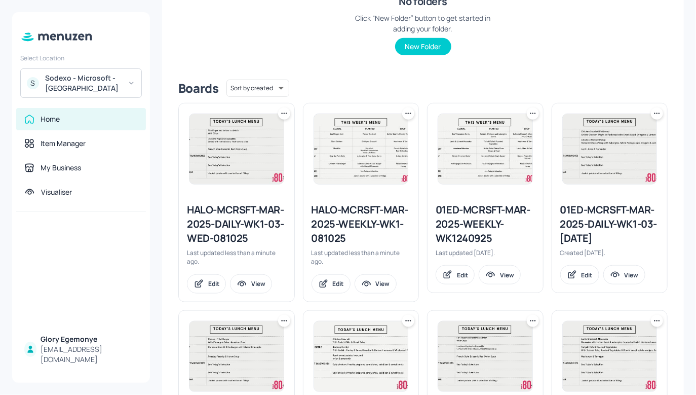
click at [285, 116] on icon at bounding box center [284, 113] width 10 height 10
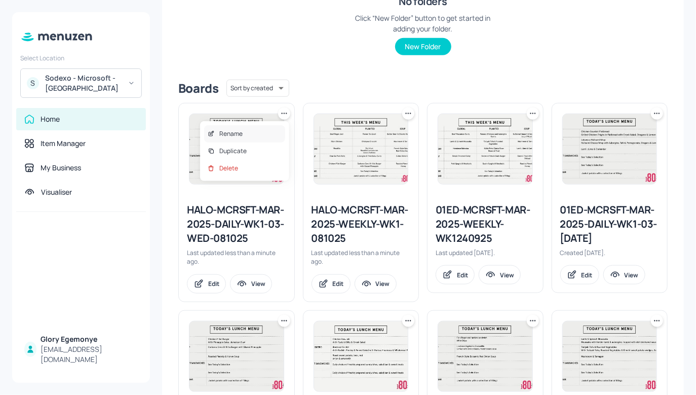
click at [269, 132] on div "Rename" at bounding box center [244, 133] width 81 height 17
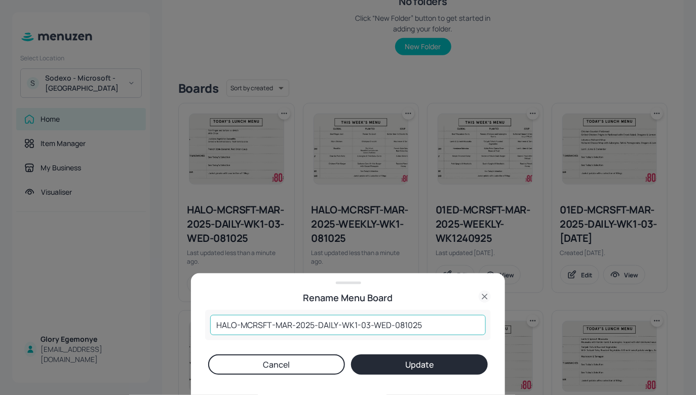
click at [214, 323] on input "HALO-MCRSFT-MAR-2025-DAILY-WK1-03-WED-081025" at bounding box center [348, 325] width 276 height 20
type input "01ed-HALO-MCRSFT-MAR-2025-DAILY-WK1-03-WED-081025"
click at [411, 365] on button "Update" at bounding box center [419, 364] width 137 height 20
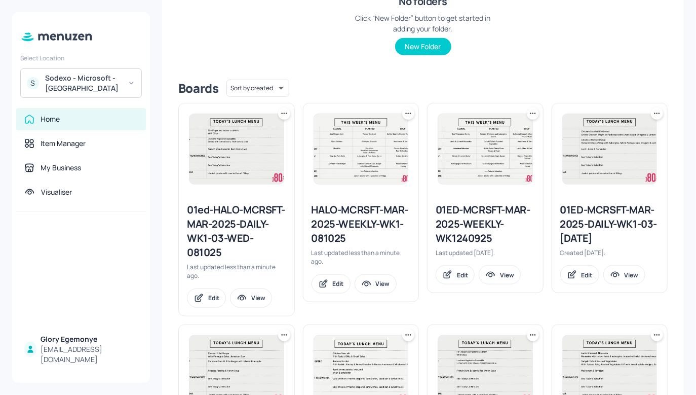
click at [409, 113] on icon at bounding box center [408, 113] width 10 height 10
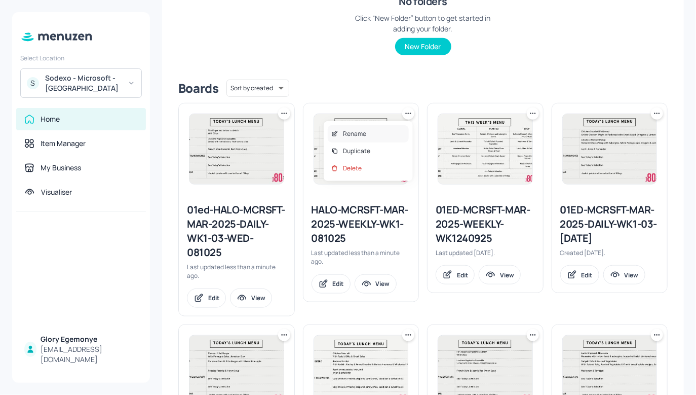
click at [376, 133] on div "Rename" at bounding box center [368, 133] width 81 height 17
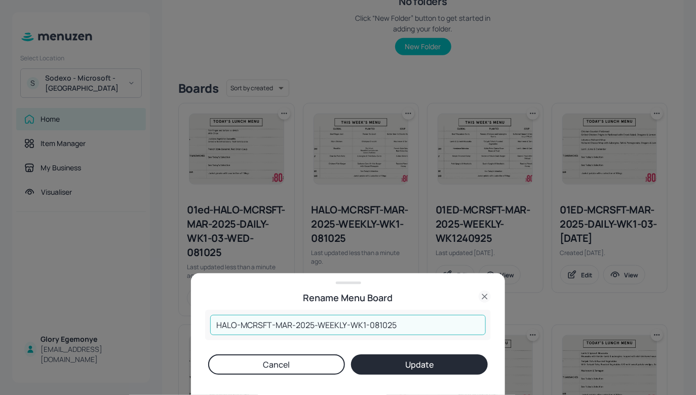
click at [215, 319] on input "HALO-MCRSFT-MAR-2025-WEEKLY-WK1-081025" at bounding box center [348, 325] width 276 height 20
type input "01ed-HALO-MCRSFT-MAR-2025-WEEKLY-WK1-081025"
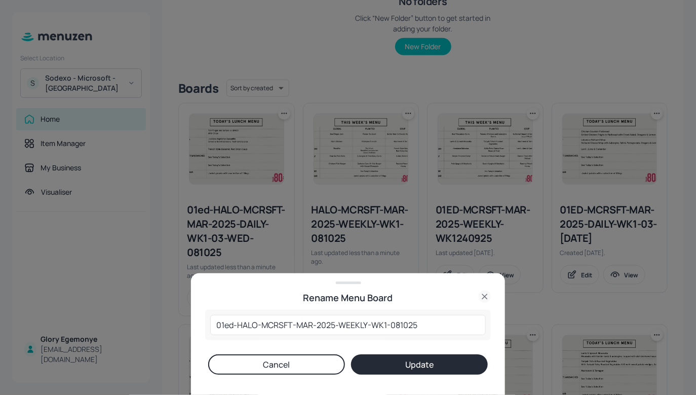
click at [366, 360] on button "Update" at bounding box center [419, 364] width 137 height 20
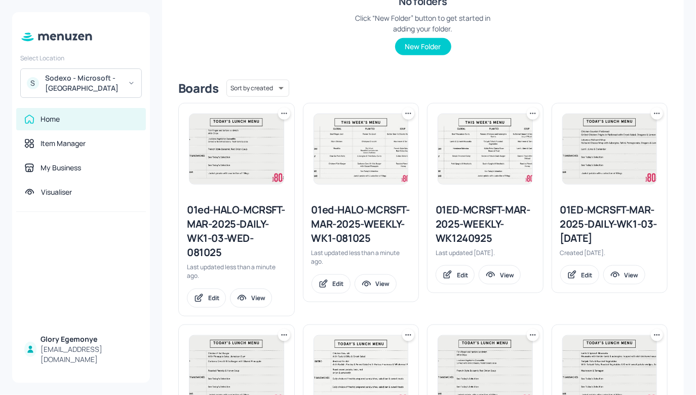
click at [354, 245] on div "01ed-HALO-MCRSFT-MAR-2025-WEEKLY-WK1-081025" at bounding box center [361, 224] width 99 height 43
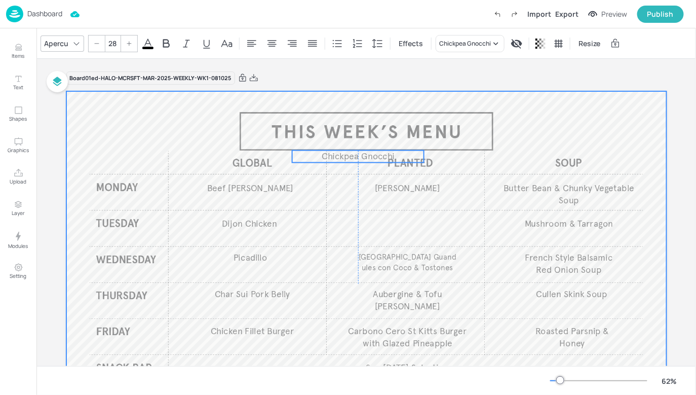
drag, startPoint x: 365, startPoint y: 223, endPoint x: 303, endPoint y: 142, distance: 102.3
click at [303, 150] on p "Chickpea Gnocchi" at bounding box center [358, 156] width 132 height 12
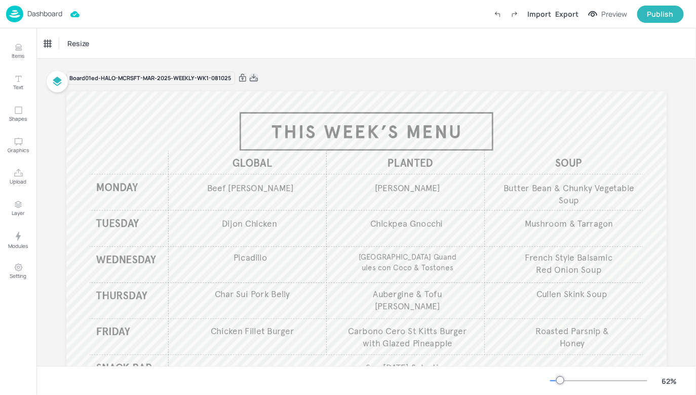
click at [253, 80] on icon at bounding box center [253, 78] width 9 height 10
